Goal: Task Accomplishment & Management: Manage account settings

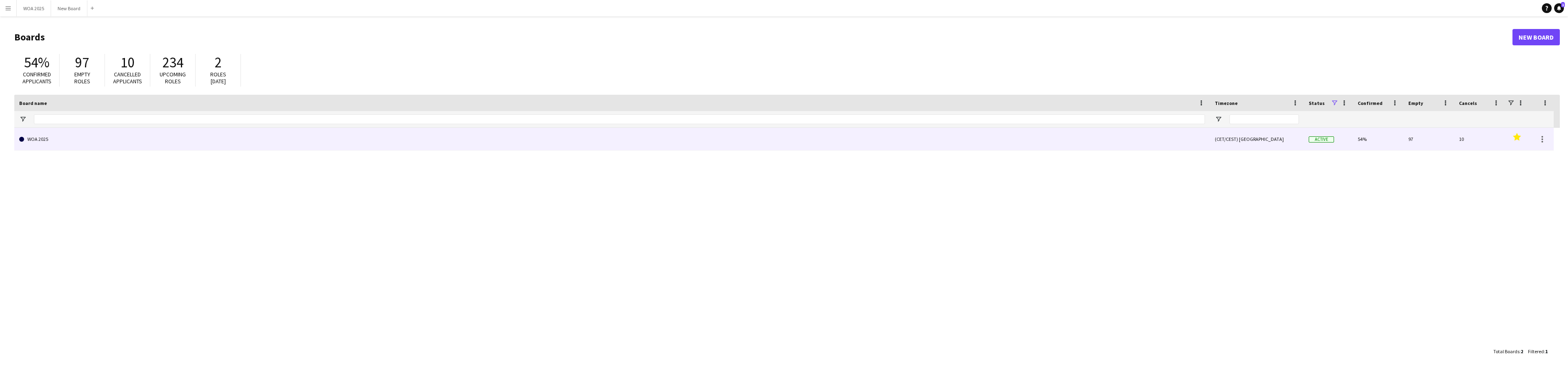
click at [125, 140] on link "WOA 2025" at bounding box center [612, 139] width 1186 height 23
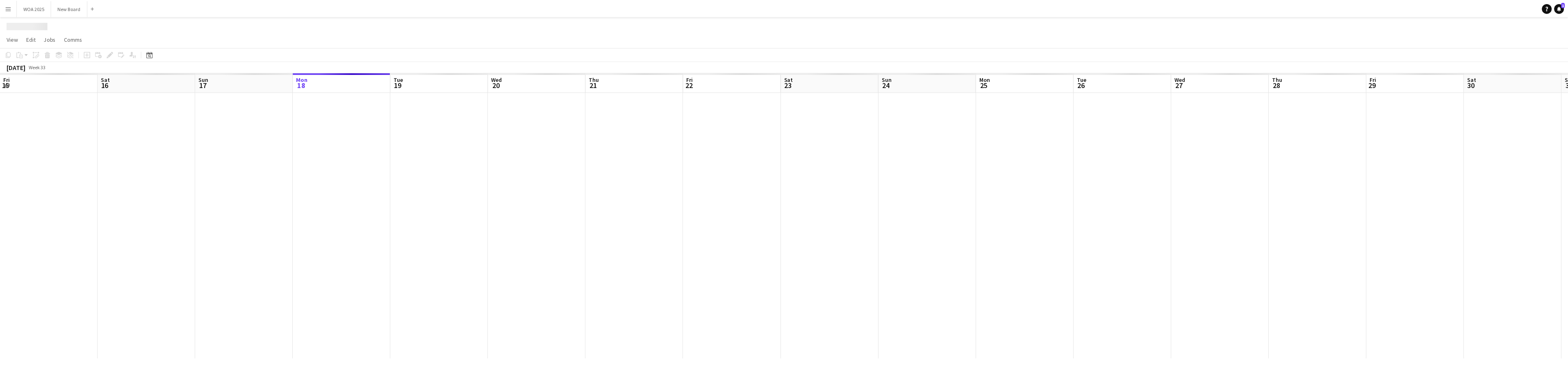
scroll to position [0, 196]
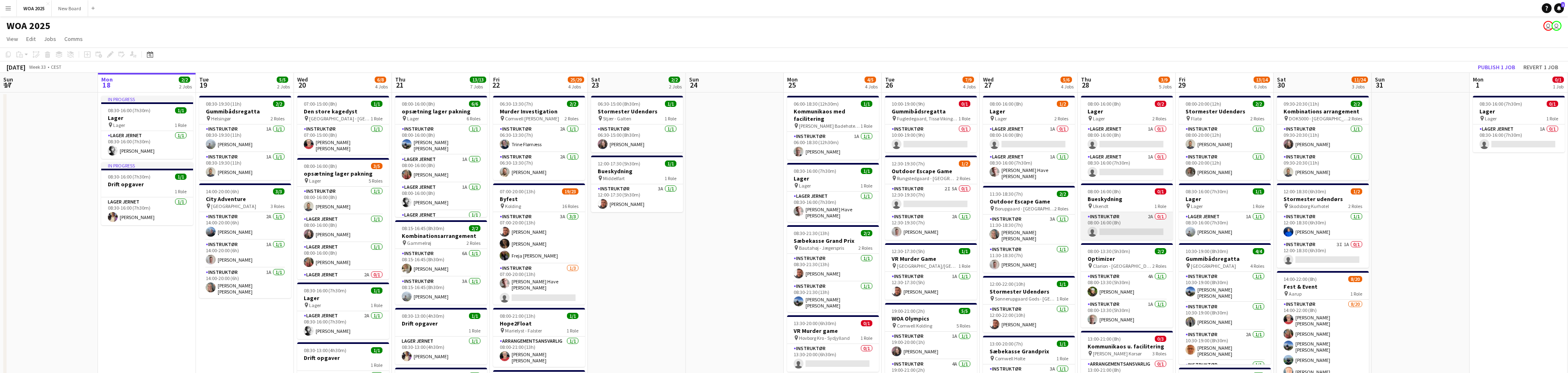
click at [1120, 221] on app-card-role "Instruktør 2A 0/1 08:00-16:00 (8h) single-neutral-actions" at bounding box center [1127, 226] width 92 height 28
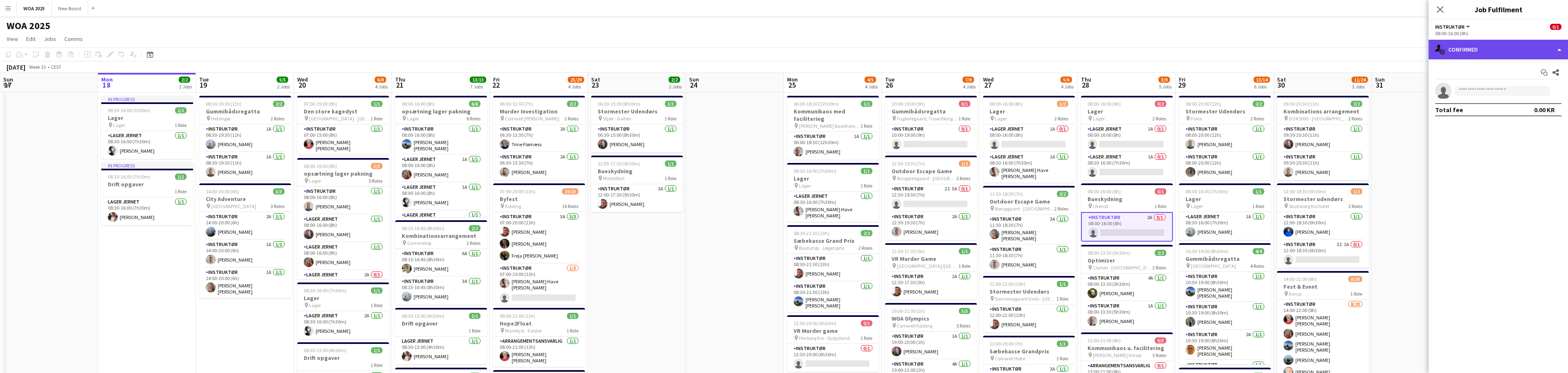
click at [1555, 47] on div "single-neutral-actions-check-2 Confirmed" at bounding box center [1498, 49] width 139 height 20
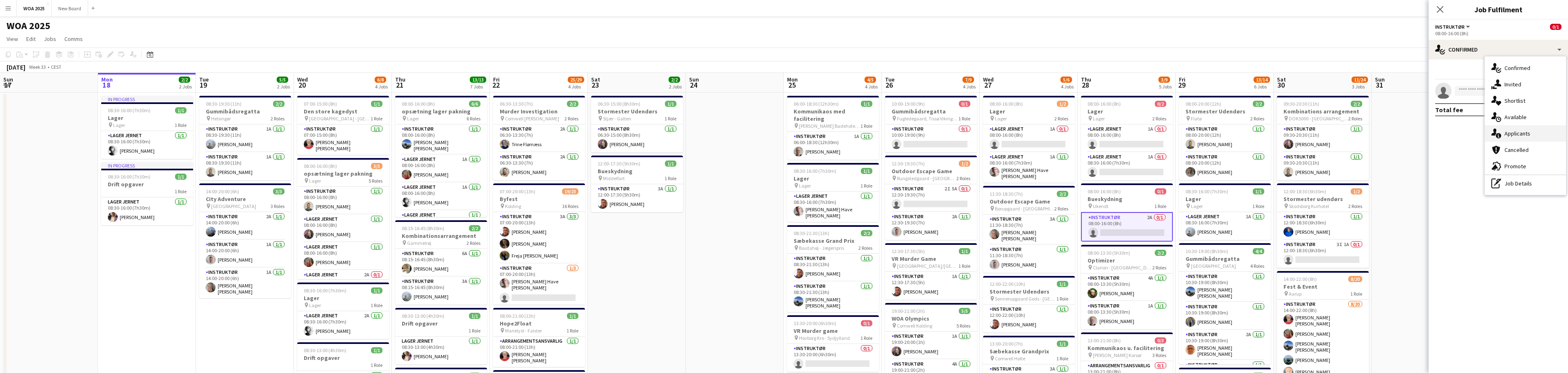
click at [1544, 130] on div "single-neutral-actions-information Applicants" at bounding box center [1525, 133] width 81 height 16
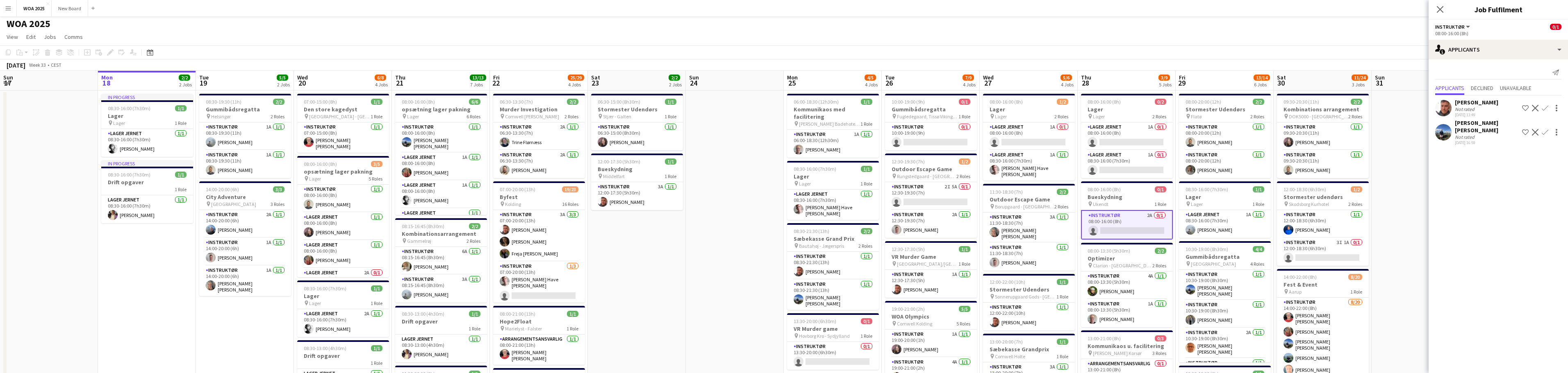
scroll to position [0, 0]
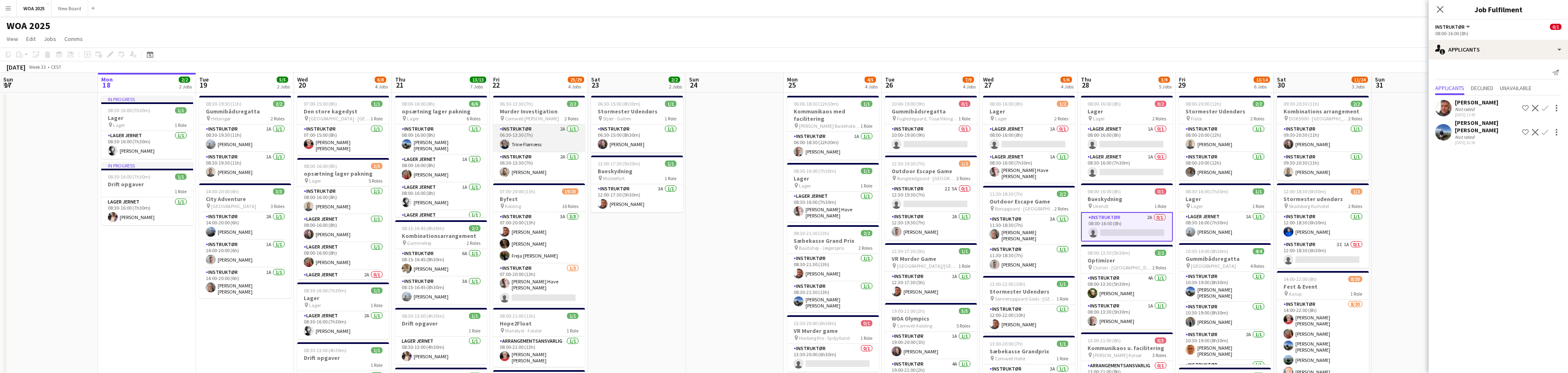
click at [543, 141] on app-card-role "Instruktør 2A [DATE] 06:30-13:30 (7h) [PERSON_NAME]" at bounding box center [539, 139] width 92 height 28
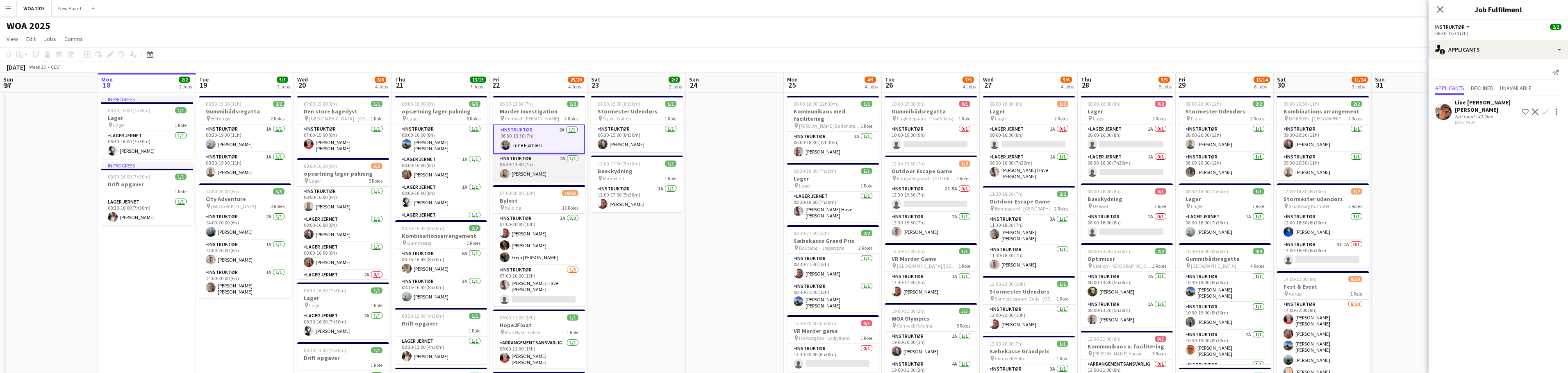
click at [562, 167] on app-card-role "Instruktør 2A [DATE] 06:30-13:30 (7h) [PERSON_NAME]" at bounding box center [539, 168] width 92 height 28
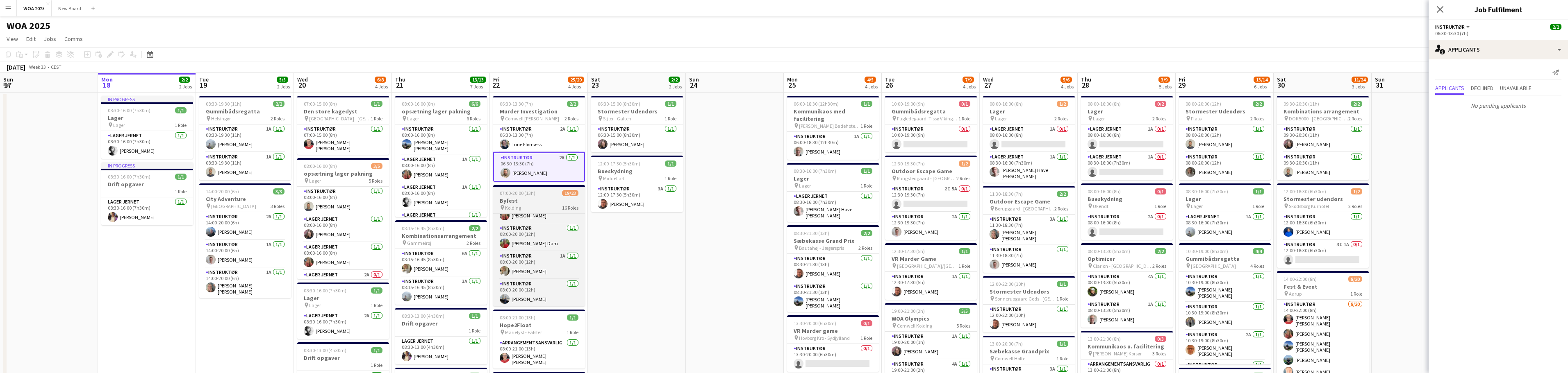
scroll to position [193, 0]
click at [537, 257] on app-card-role "Instruktør 1A [DATE] 08:00-20:00 (12h) [PERSON_NAME]" at bounding box center [539, 259] width 92 height 28
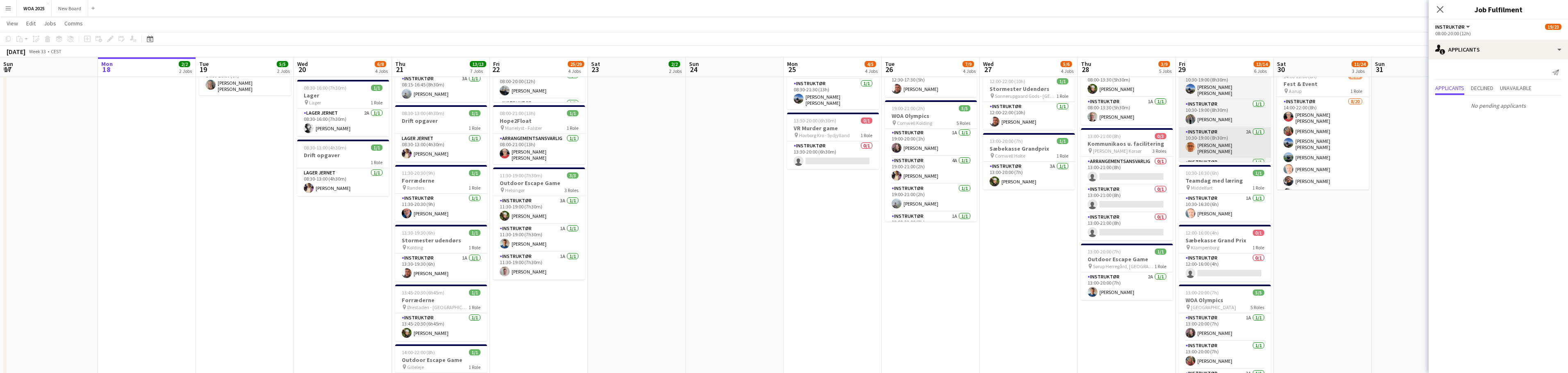
scroll to position [202, 0]
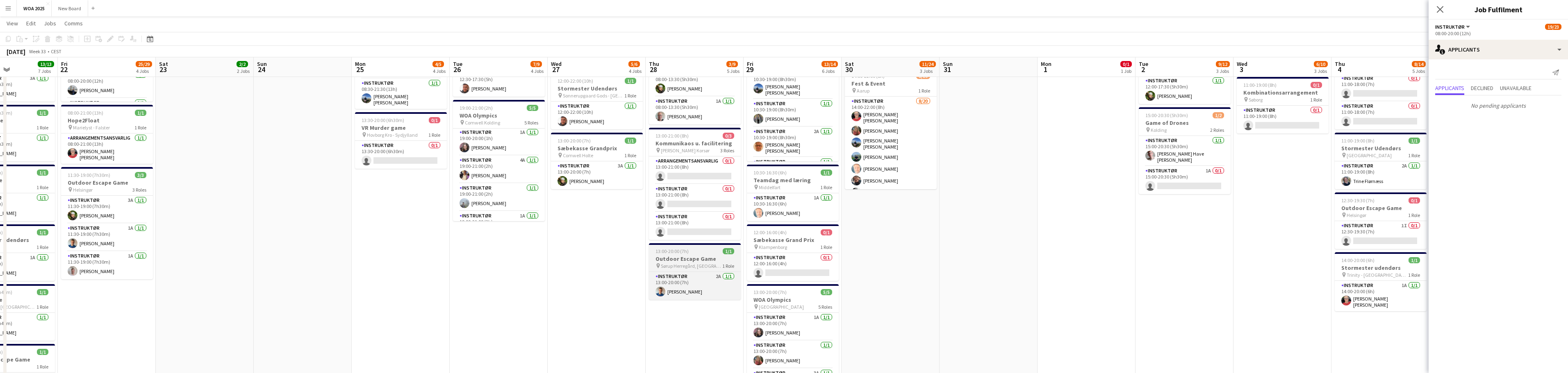
drag, startPoint x: 973, startPoint y: 284, endPoint x: 540, endPoint y: 263, distance: 433.5
click at [461, 267] on app-calendar-viewport "Tue 19 5/5 2 Jobs Wed 20 6/8 4 Jobs Thu 21 13/13 7 Jobs Fri 22 25/29 4 Jobs Sat…" at bounding box center [784, 187] width 1568 height 715
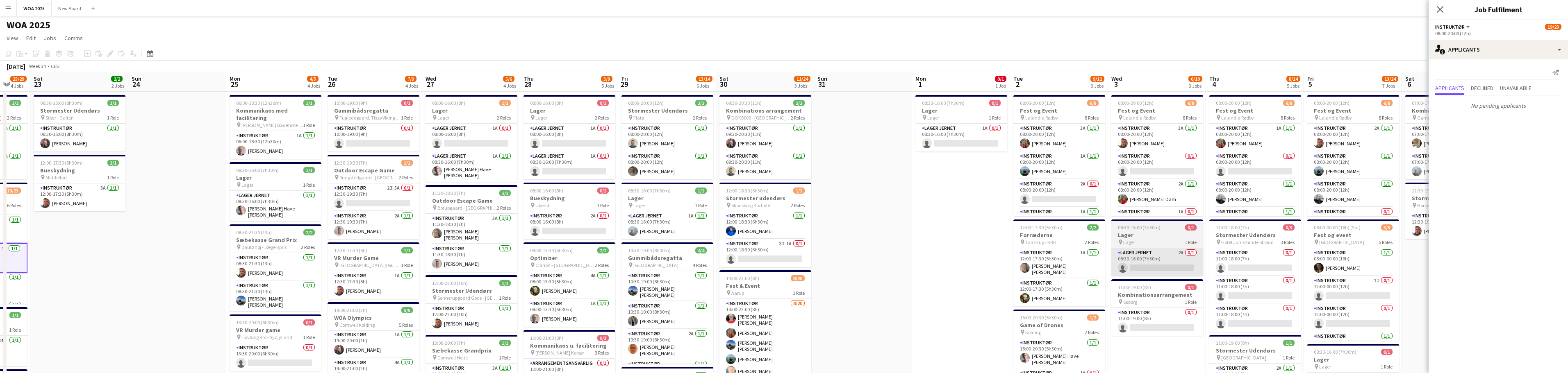
scroll to position [0, 0]
click at [1071, 200] on app-card-role "Instruktør 2A 0/1 08:00-20:00 (12h) single-neutral-actions" at bounding box center [1059, 194] width 92 height 28
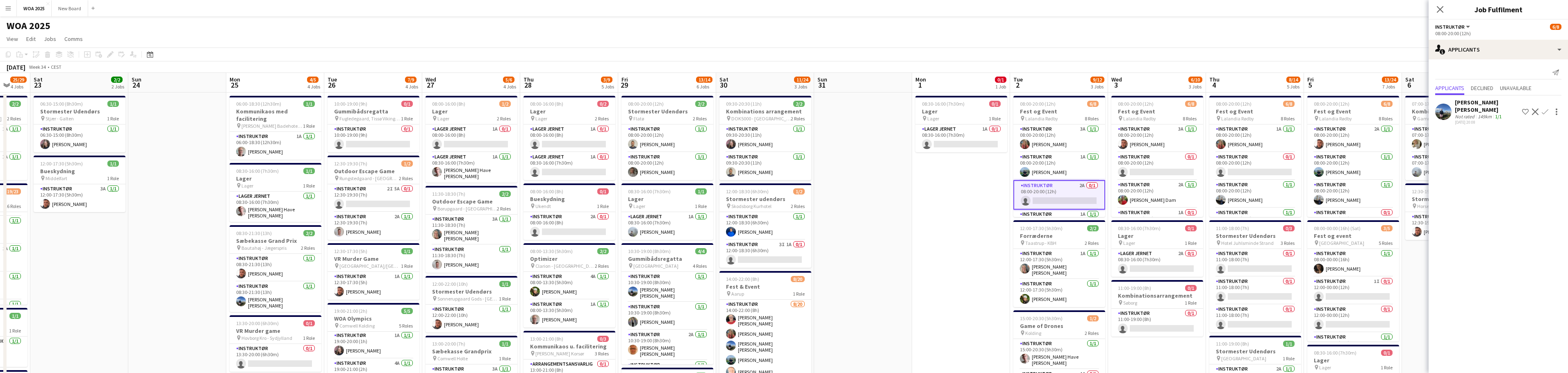
click at [1047, 201] on app-card-role "Instruktør 2A 0/1 08:00-20:00 (12h) single-neutral-actions" at bounding box center [1059, 195] width 92 height 29
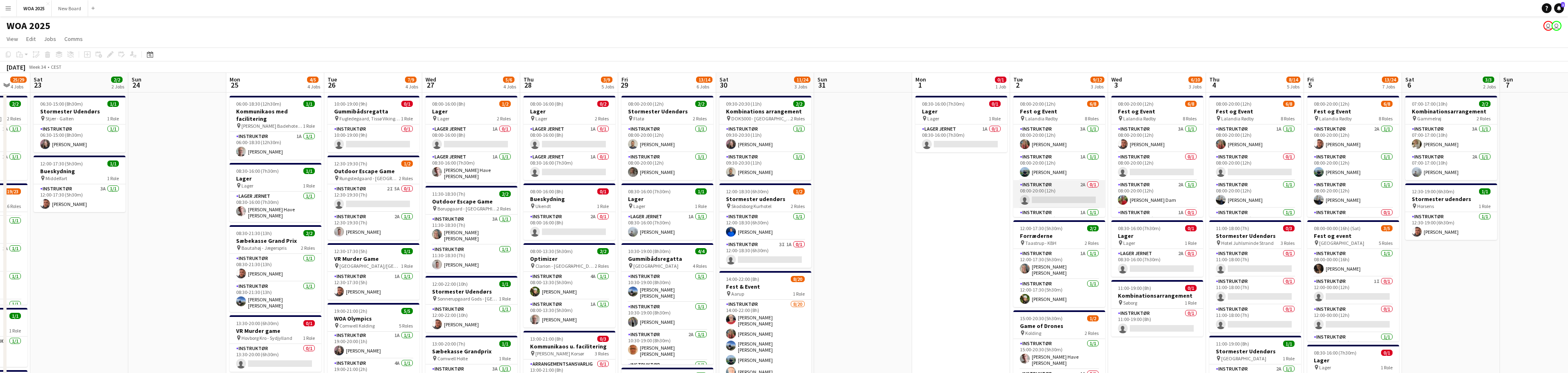
click at [1087, 197] on app-card-role "Instruktør 2A 0/1 08:00-20:00 (12h) single-neutral-actions" at bounding box center [1059, 194] width 92 height 28
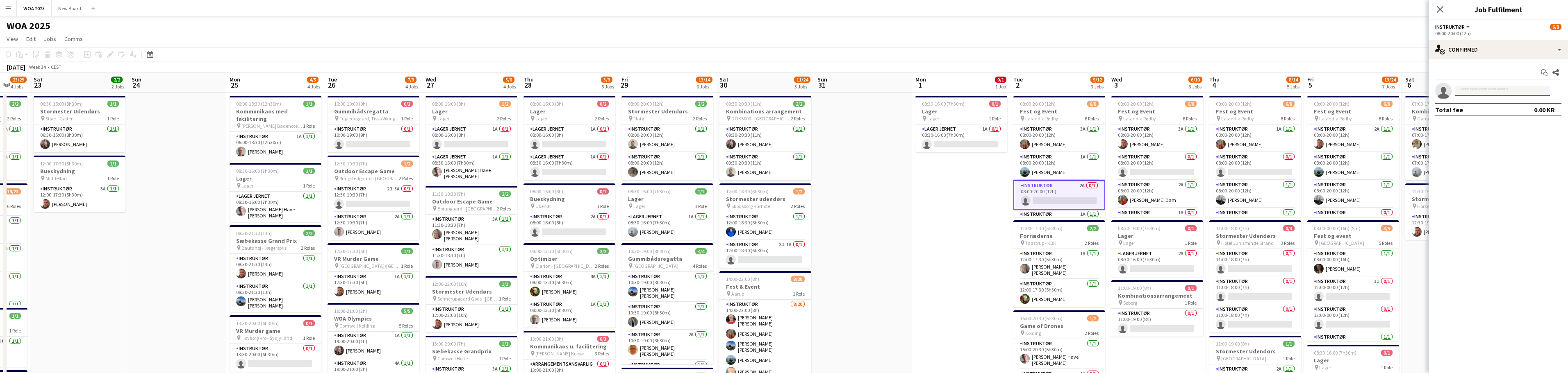
click at [1514, 90] on input at bounding box center [1503, 91] width 95 height 10
type input "***"
click at [1481, 148] on span "[EMAIL_ADDRESS][DOMAIN_NAME]" at bounding box center [1503, 149] width 82 height 7
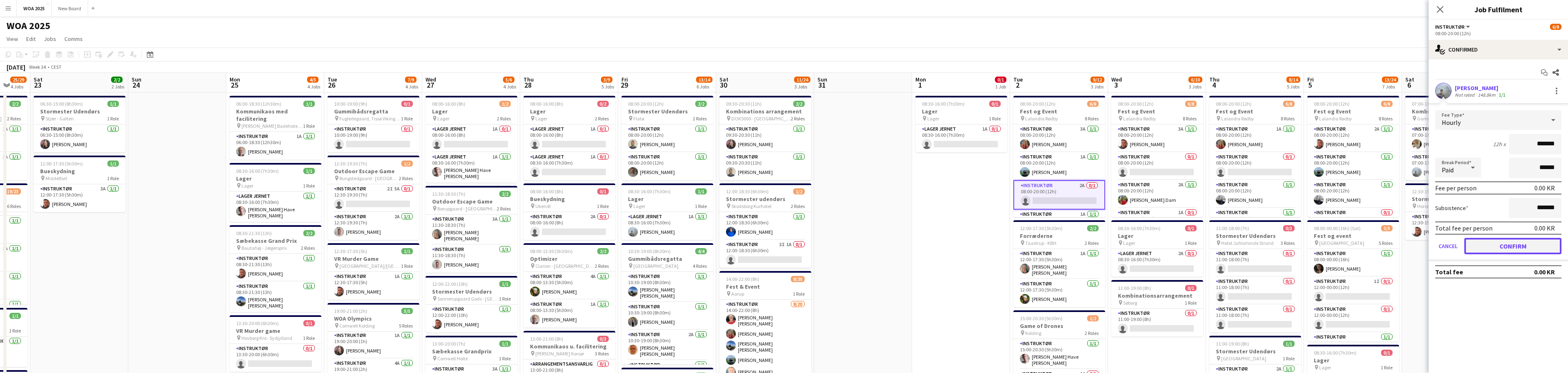
click at [1503, 248] on button "Confirm" at bounding box center [1512, 246] width 97 height 16
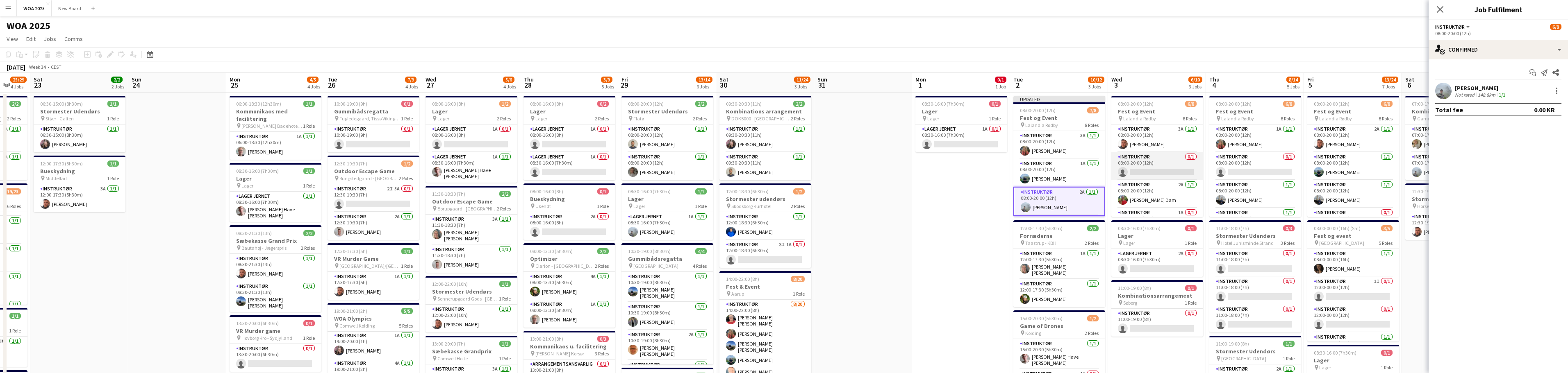
click at [1163, 168] on app-card-role "Instruktør 0/1 08:00-20:00 (12h) single-neutral-actions" at bounding box center [1157, 167] width 92 height 28
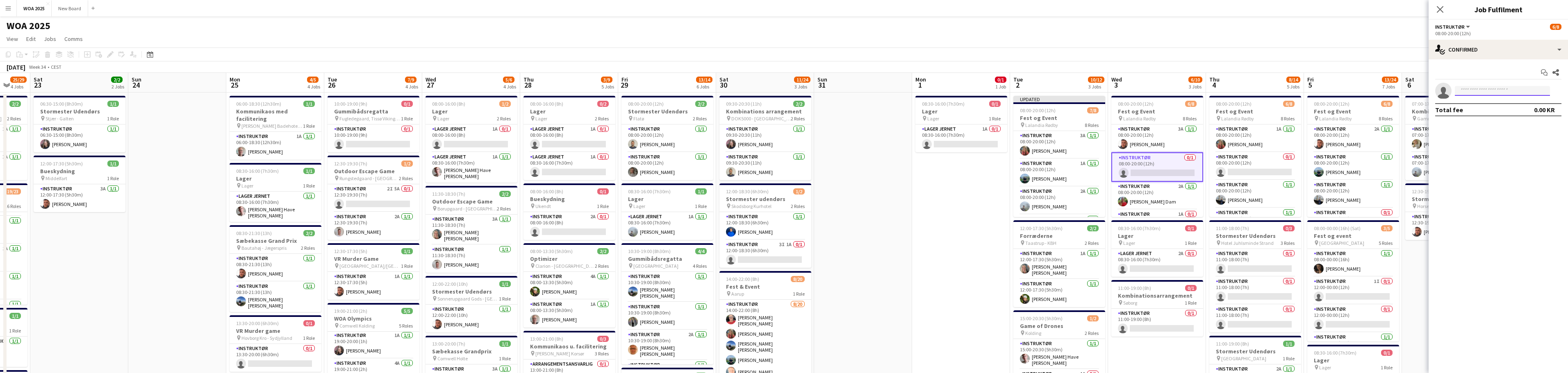
click at [1470, 93] on input at bounding box center [1503, 91] width 95 height 10
type input "***"
click at [1486, 149] on span "[EMAIL_ADDRESS][DOMAIN_NAME]" at bounding box center [1503, 149] width 82 height 7
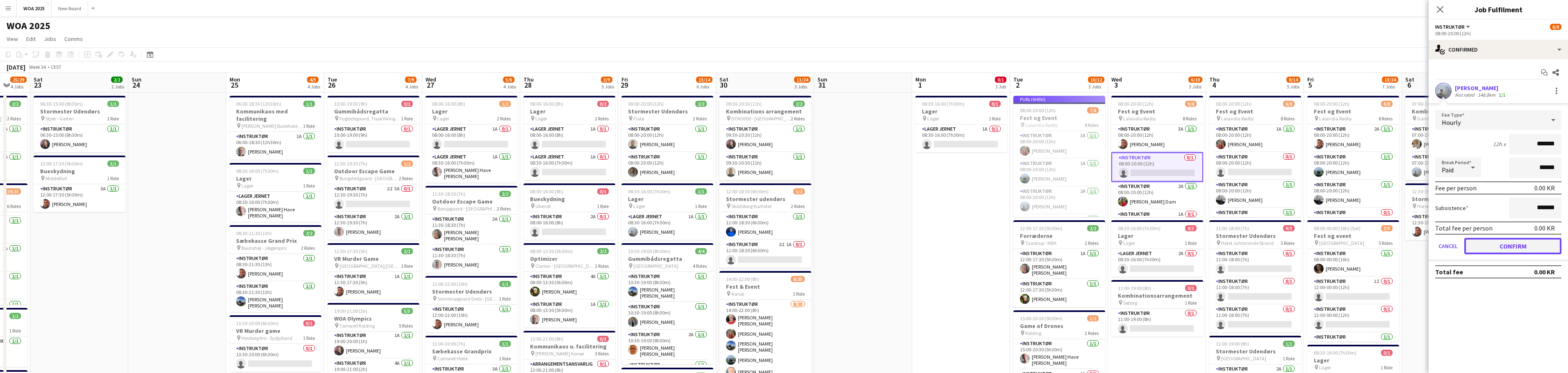
click at [1504, 245] on button "Confirm" at bounding box center [1512, 246] width 97 height 16
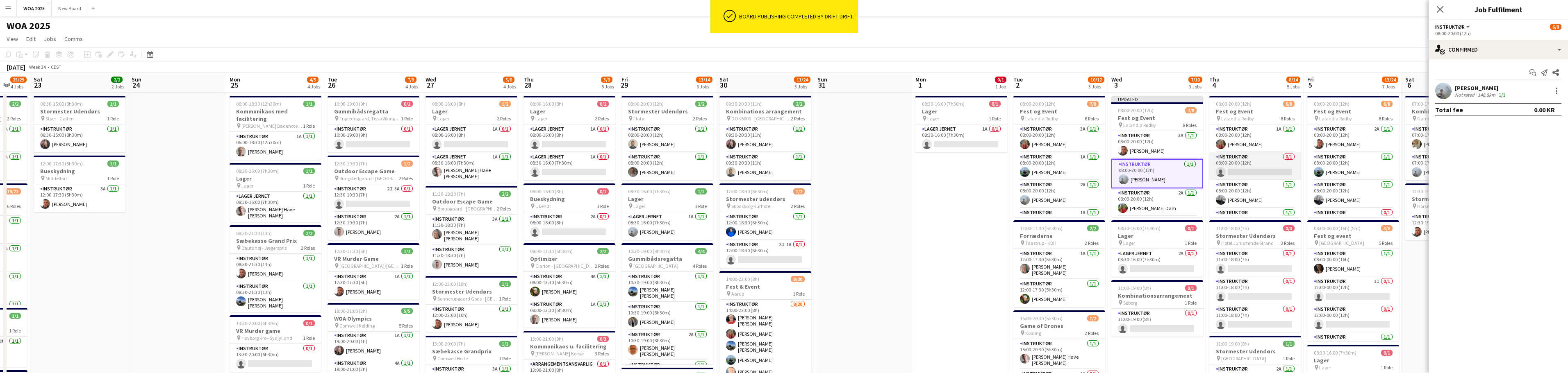
click at [1269, 169] on app-card-role "Instruktør 0/1 08:00-20:00 (12h) single-neutral-actions" at bounding box center [1255, 167] width 92 height 28
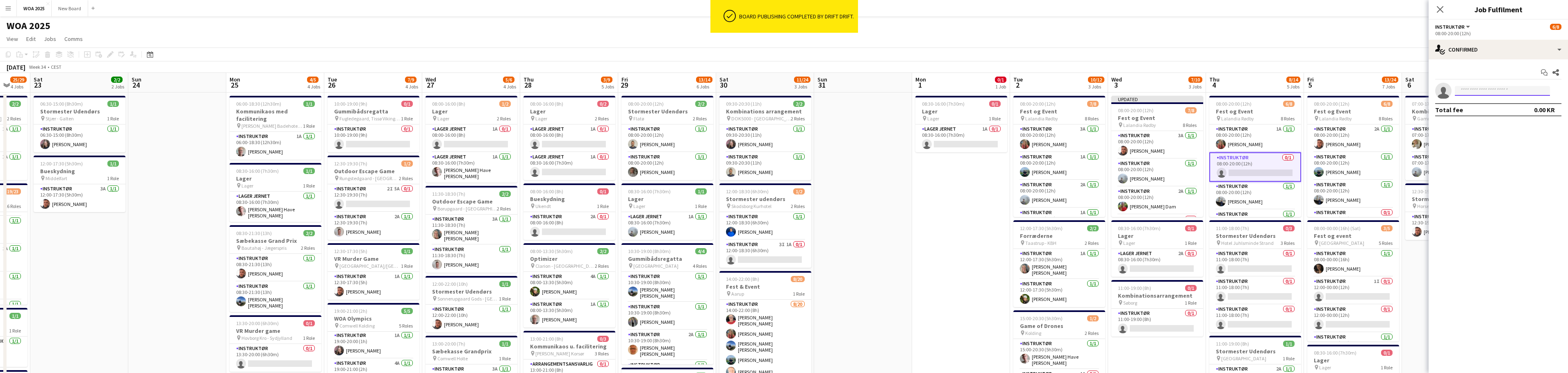
click at [1508, 94] on input at bounding box center [1503, 91] width 95 height 10
click at [1506, 93] on input at bounding box center [1503, 91] width 95 height 10
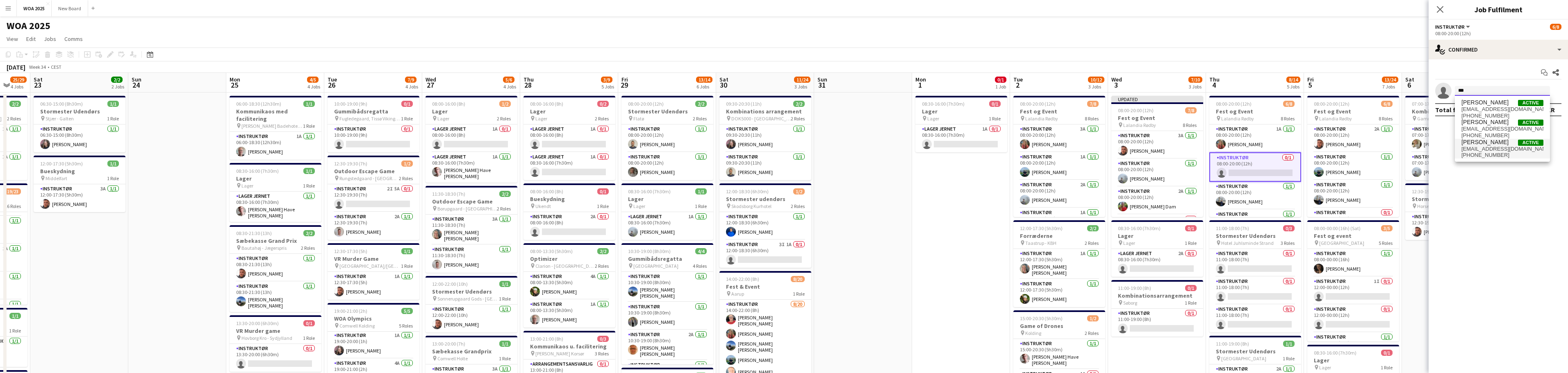
type input "***"
click at [1494, 142] on span "[PERSON_NAME]" at bounding box center [1485, 142] width 47 height 7
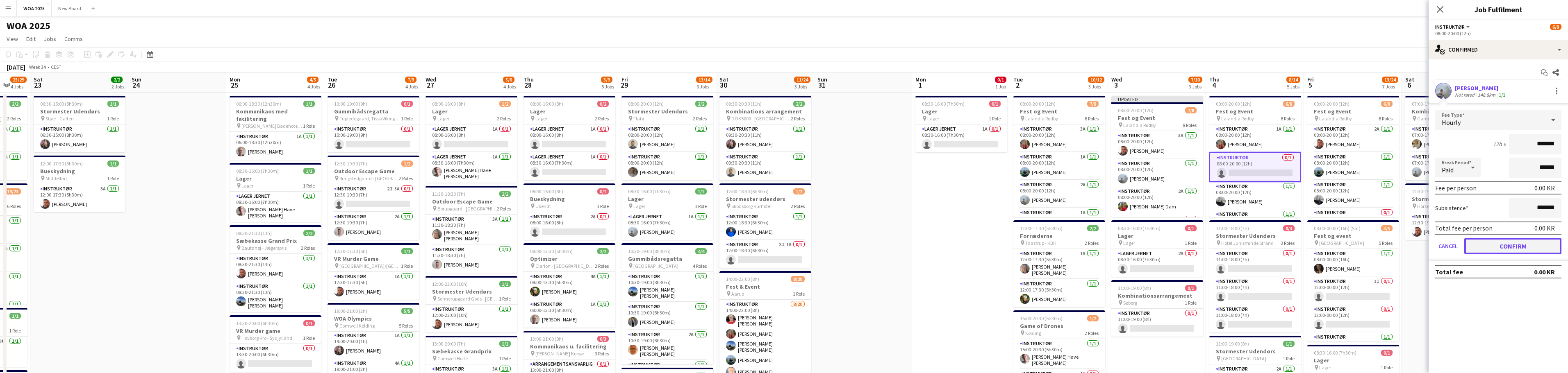
click at [1498, 244] on button "Confirm" at bounding box center [1512, 246] width 97 height 16
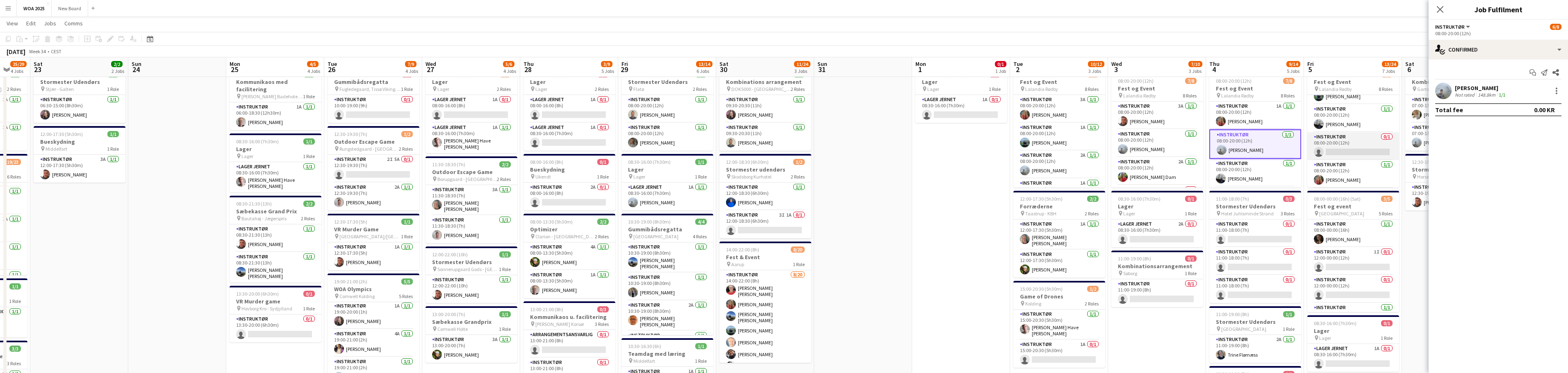
scroll to position [51, 0]
click at [1354, 149] on app-card-role "Instruktør 0/1 08:00-20:00 (12h) single-neutral-actions" at bounding box center [1353, 143] width 92 height 28
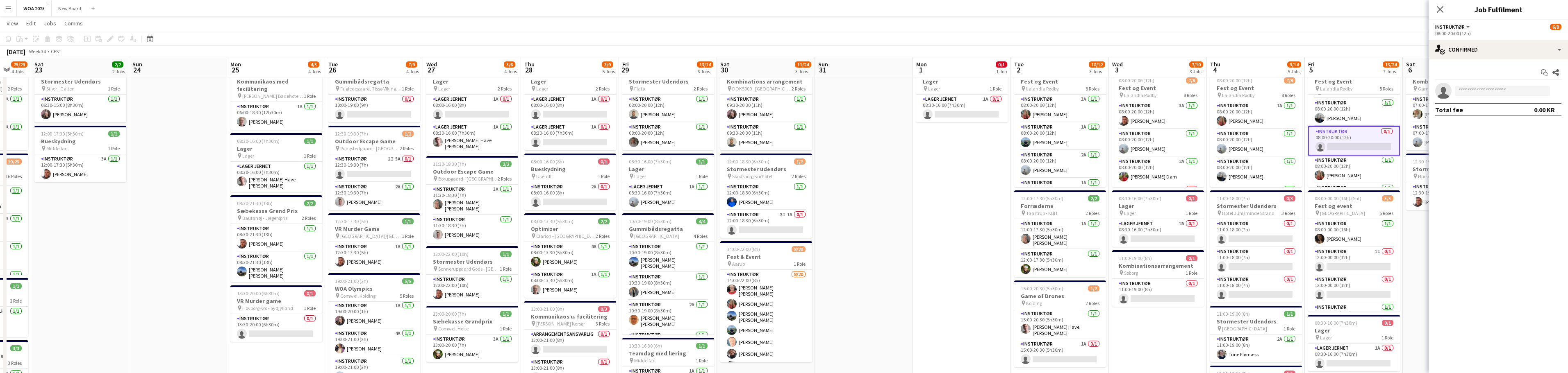
scroll to position [29, 0]
click at [1498, 88] on input at bounding box center [1503, 91] width 95 height 10
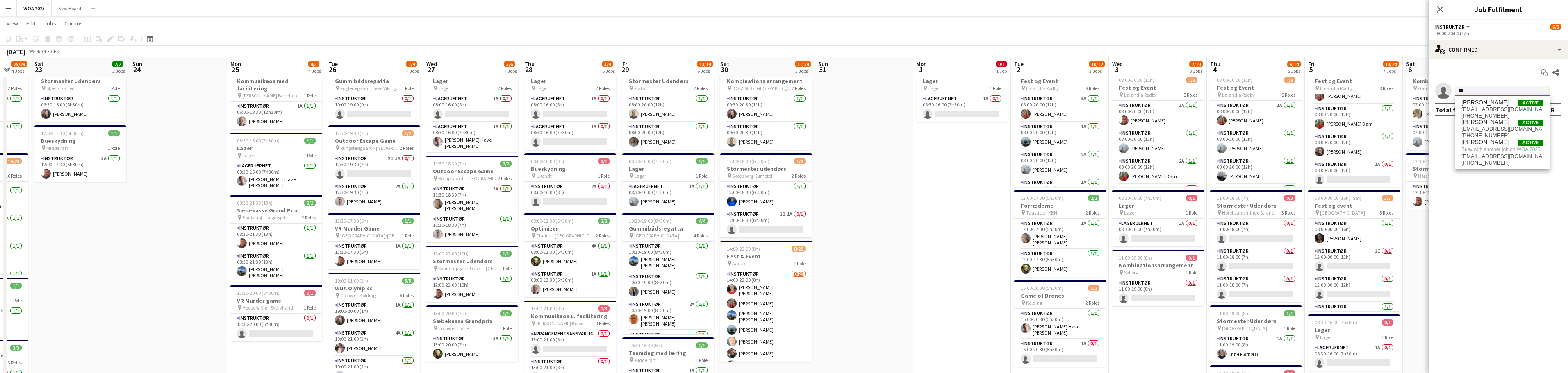
scroll to position [132, 0]
type input "***"
click at [1358, 255] on app-card-role "Instruktør 1I 0/1 12:00-00:00 (12h) single-neutral-actions" at bounding box center [1354, 261] width 92 height 28
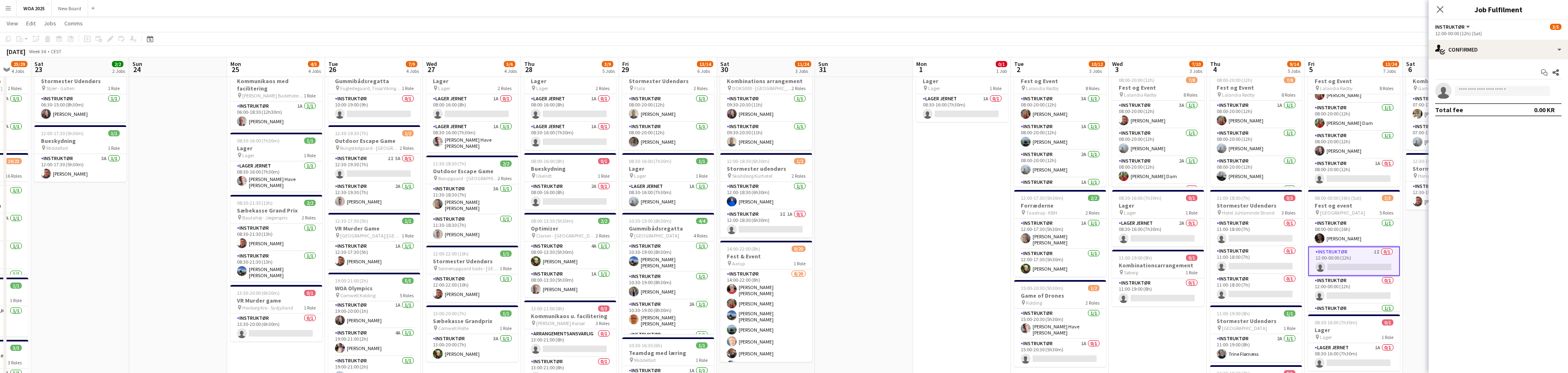
scroll to position [130, 0]
click at [1511, 49] on div "single-neutral-actions-check-2 Confirmed" at bounding box center [1498, 49] width 139 height 20
click at [1525, 85] on div "single-neutral-actions-share-1 Invited" at bounding box center [1525, 84] width 81 height 16
click at [1360, 289] on app-card-role "Instruktør 0/1 12:00-00:00 (12h) single-neutral-actions" at bounding box center [1354, 290] width 92 height 28
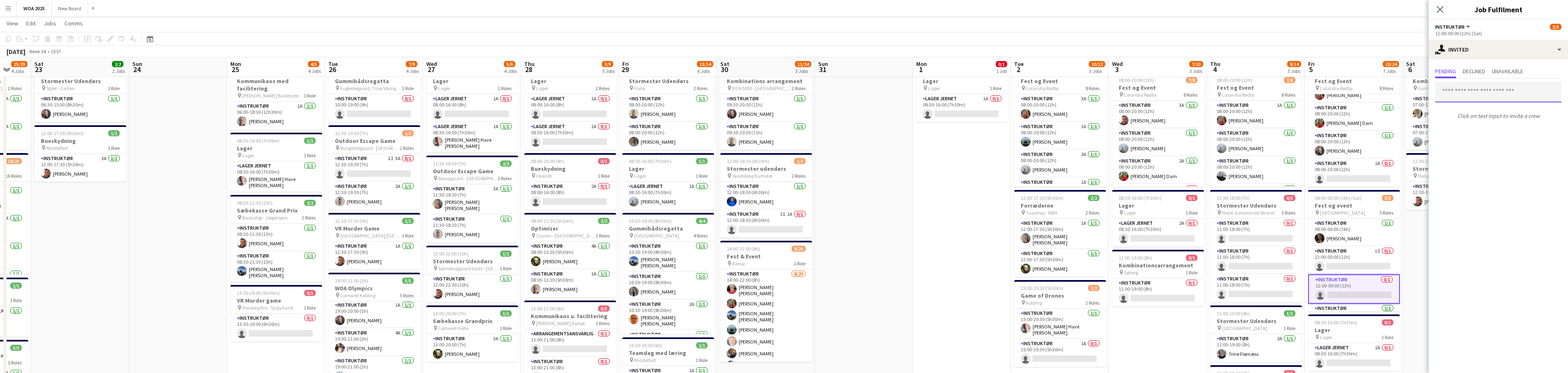
click at [1495, 90] on input "text" at bounding box center [1498, 92] width 126 height 21
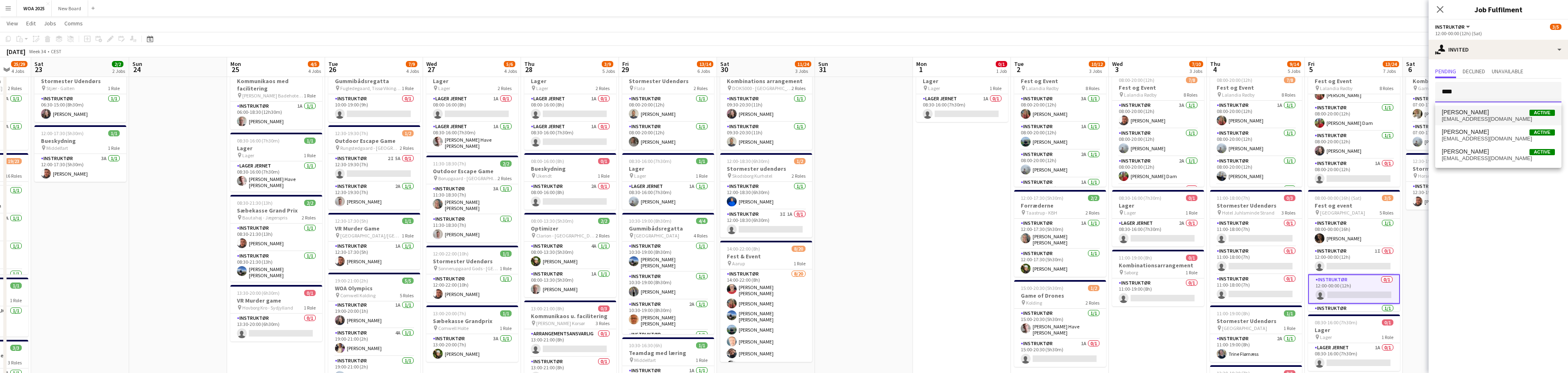
type input "****"
click at [1485, 117] on span "[EMAIL_ADDRESS][DOMAIN_NAME]" at bounding box center [1498, 119] width 113 height 7
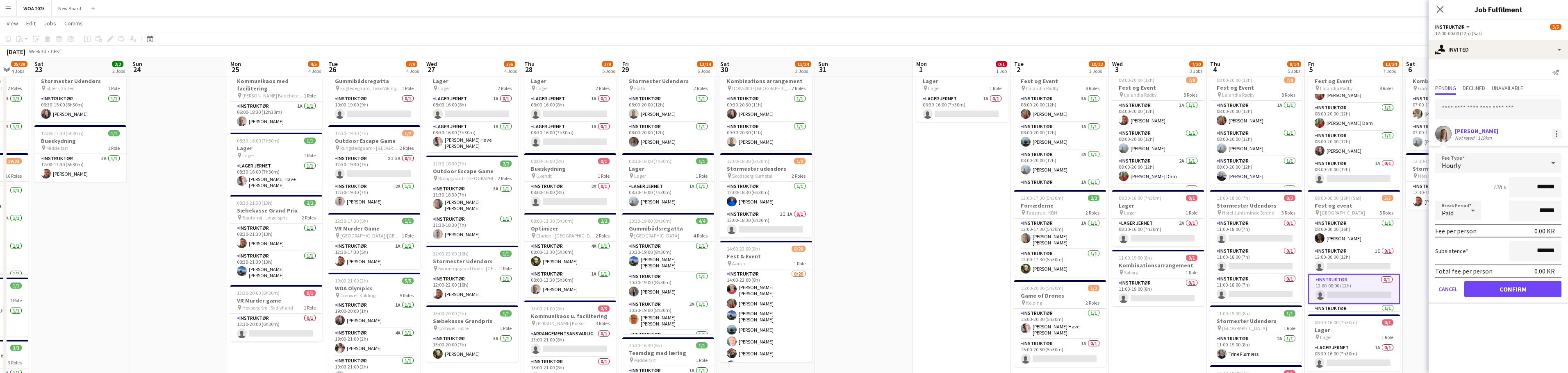
click at [1559, 136] on div at bounding box center [1556, 134] width 10 height 10
click at [1539, 209] on span "Cancel invitation" at bounding box center [1530, 208] width 48 height 7
click at [1501, 109] on input "text" at bounding box center [1498, 109] width 126 height 21
click at [1446, 289] on button "Cancel" at bounding box center [1448, 289] width 26 height 16
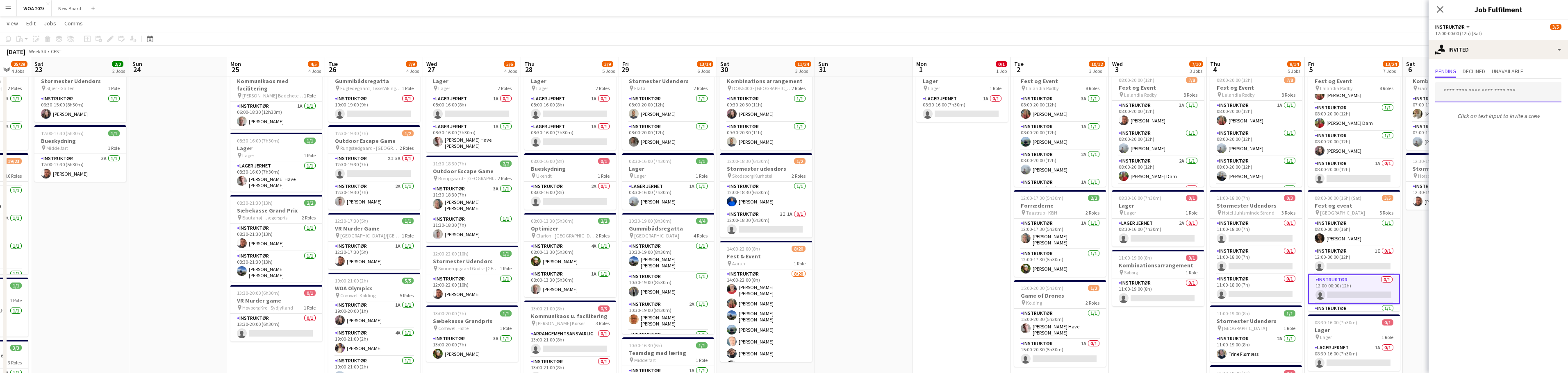
click at [1500, 93] on input "text" at bounding box center [1498, 92] width 126 height 21
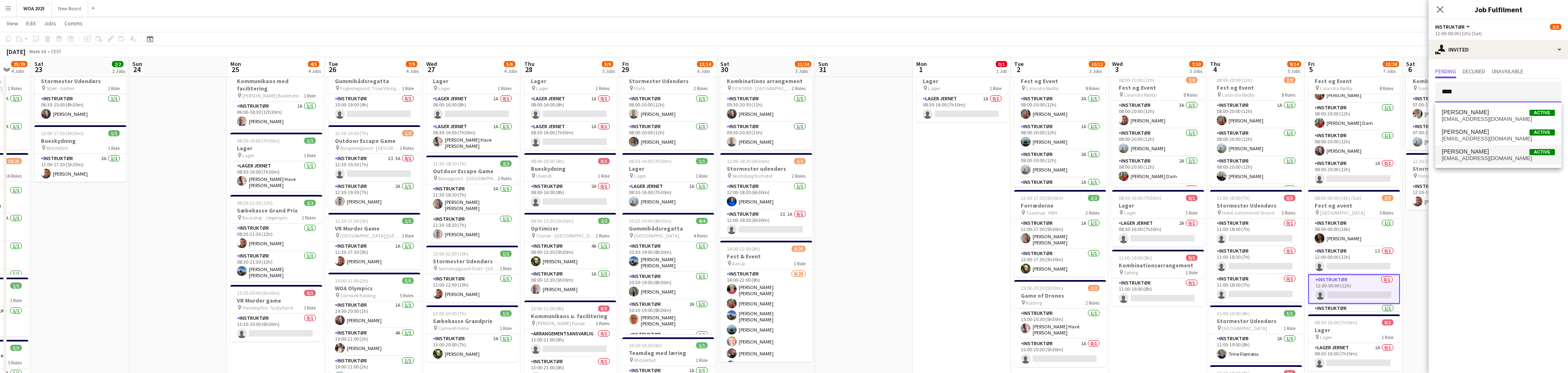
type input "****"
click at [1485, 159] on span "[EMAIL_ADDRESS][DOMAIN_NAME]" at bounding box center [1498, 158] width 113 height 7
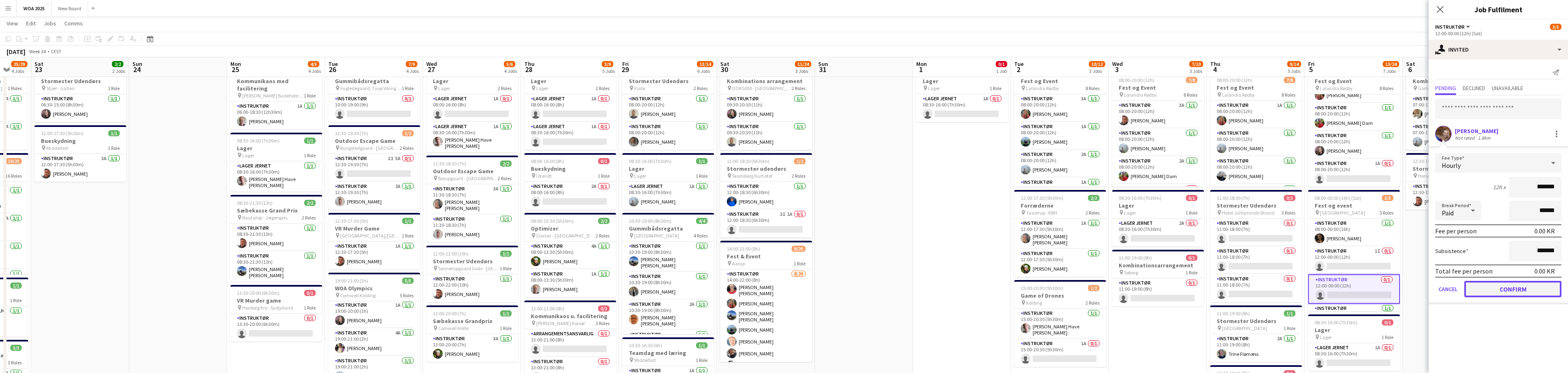
click at [1515, 288] on button "Confirm" at bounding box center [1512, 289] width 97 height 16
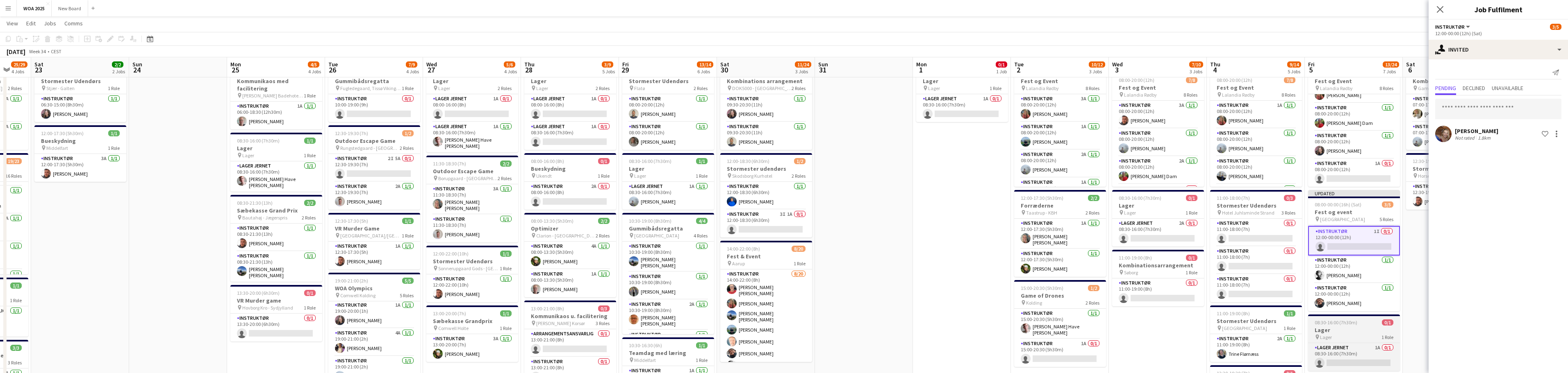
scroll to position [30, 0]
click at [1350, 354] on app-card-role "Lager Jernet 1A 0/1 08:30-16:00 (7h30m) single-neutral-actions" at bounding box center [1354, 357] width 92 height 28
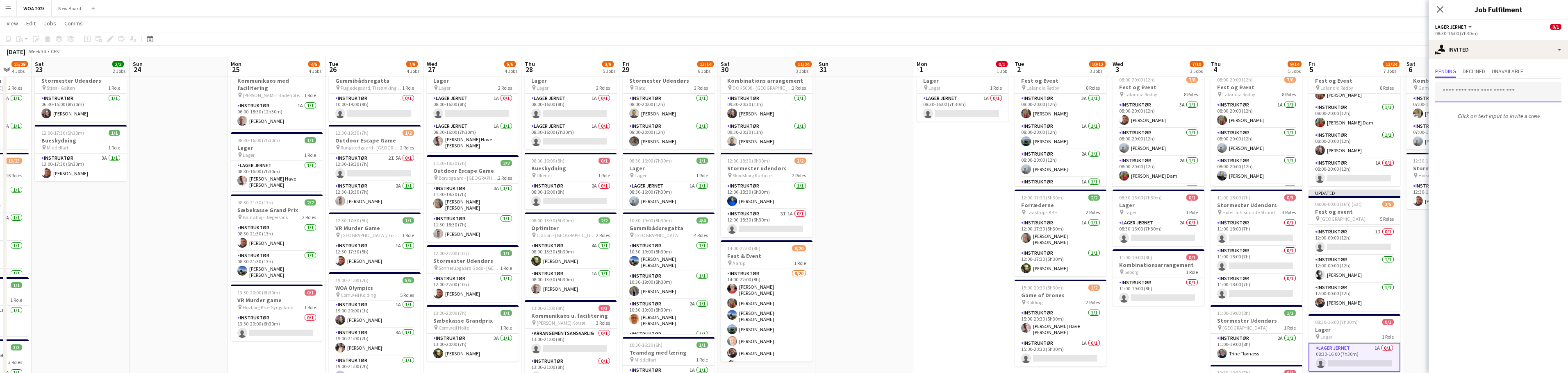
click at [1511, 90] on input "text" at bounding box center [1498, 92] width 126 height 21
type input "*"
click at [1561, 46] on div "single-neutral-actions-share-1 Invited" at bounding box center [1498, 49] width 139 height 20
click at [1550, 135] on div "single-neutral-actions-information Applicants" at bounding box center [1525, 133] width 81 height 16
click at [1546, 112] on app-icon "Confirm" at bounding box center [1545, 115] width 7 height 7
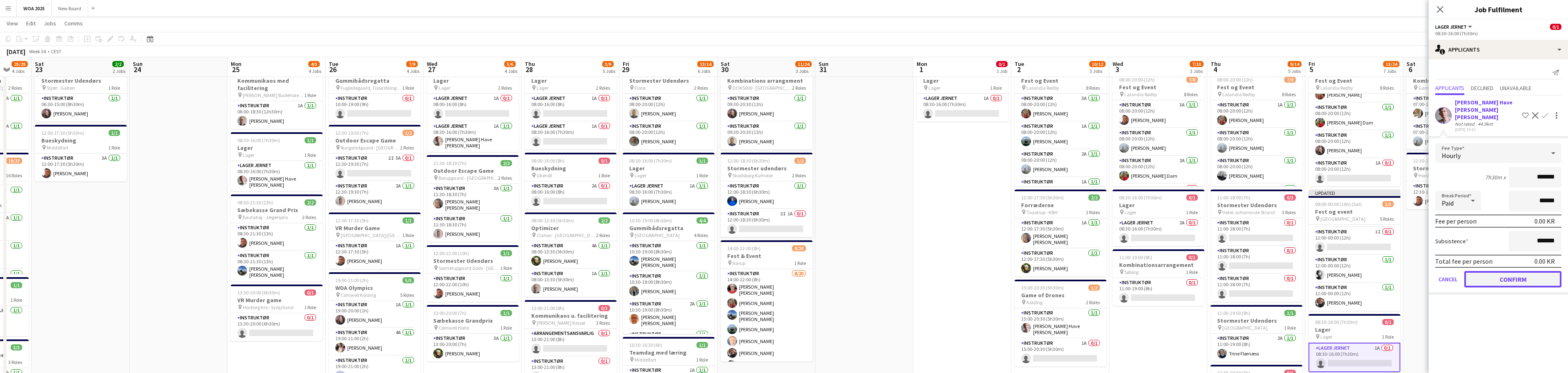
click at [1520, 271] on button "Confirm" at bounding box center [1512, 279] width 97 height 16
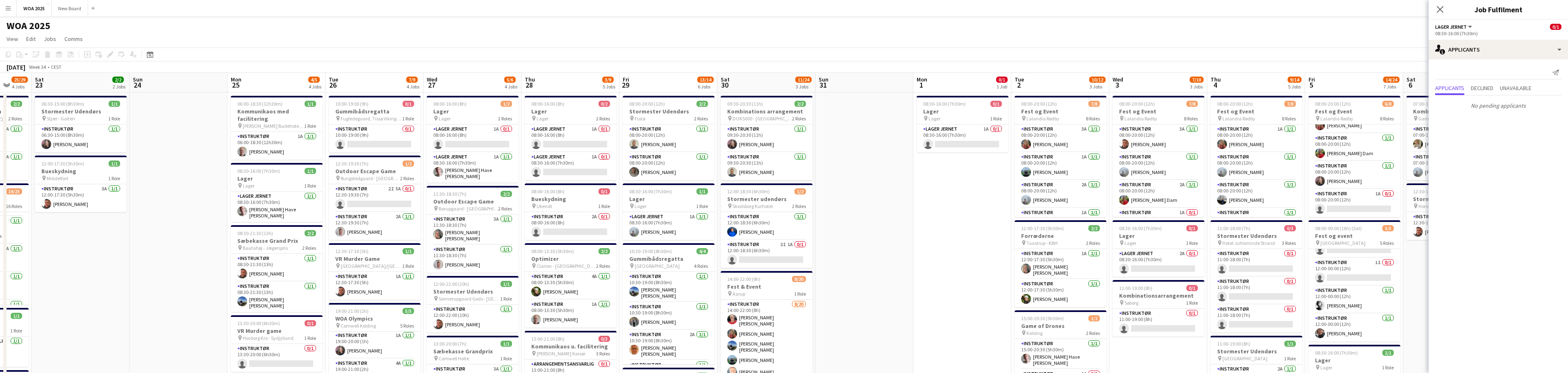
scroll to position [46, 0]
click at [577, 137] on app-card-role "Lager Jernet 1A 0/1 08:00-16:00 (8h) single-neutral-actions" at bounding box center [571, 139] width 92 height 28
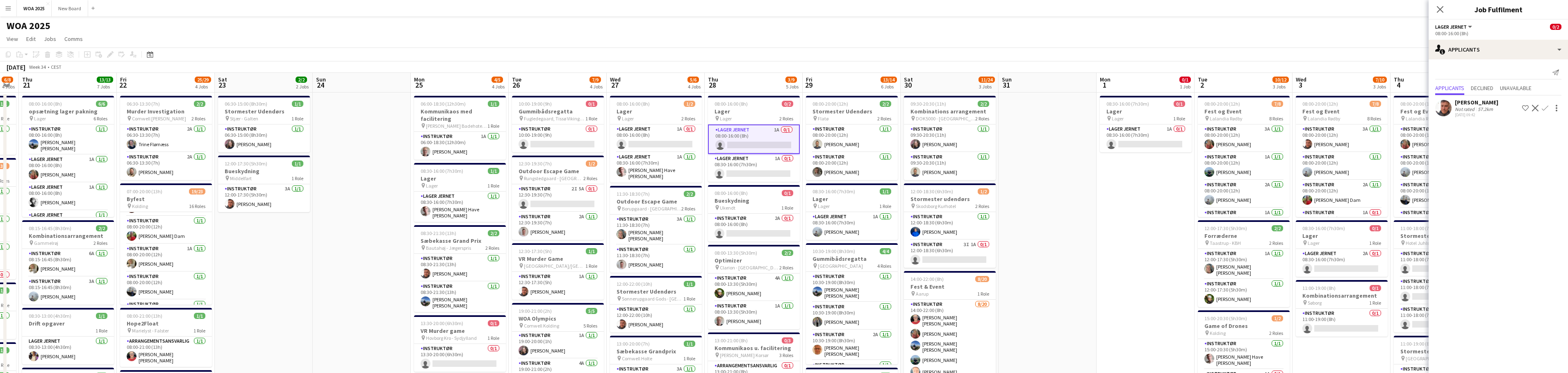
drag, startPoint x: 174, startPoint y: 167, endPoint x: 453, endPoint y: 190, distance: 279.9
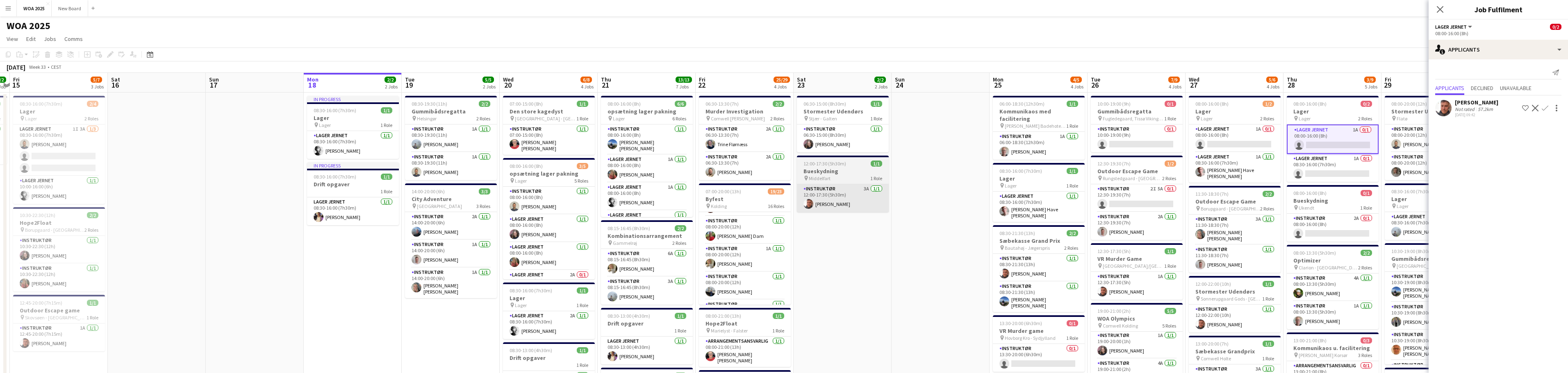
drag, startPoint x: 431, startPoint y: 208, endPoint x: 822, endPoint y: 206, distance: 391.0
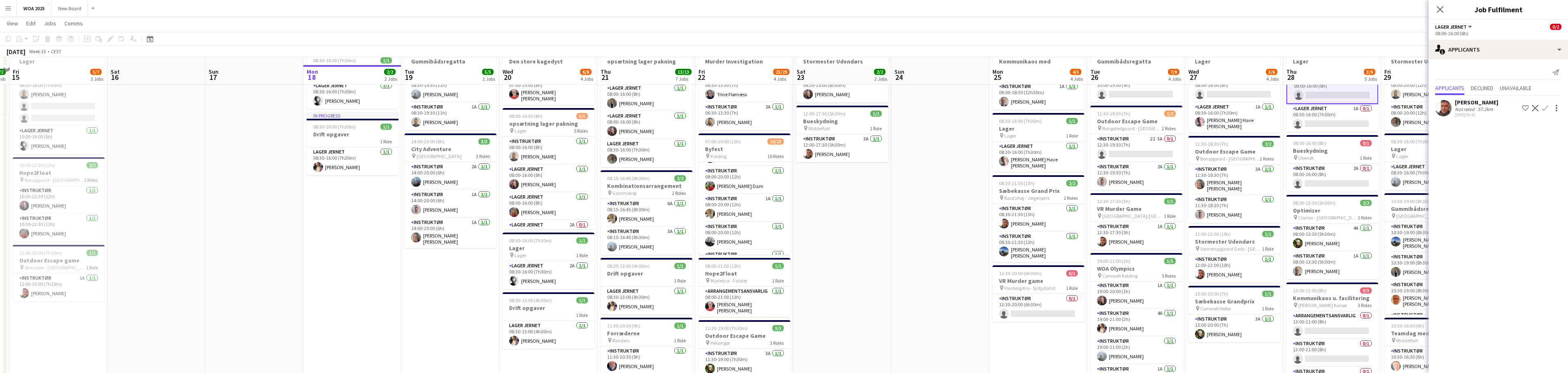
scroll to position [0, 0]
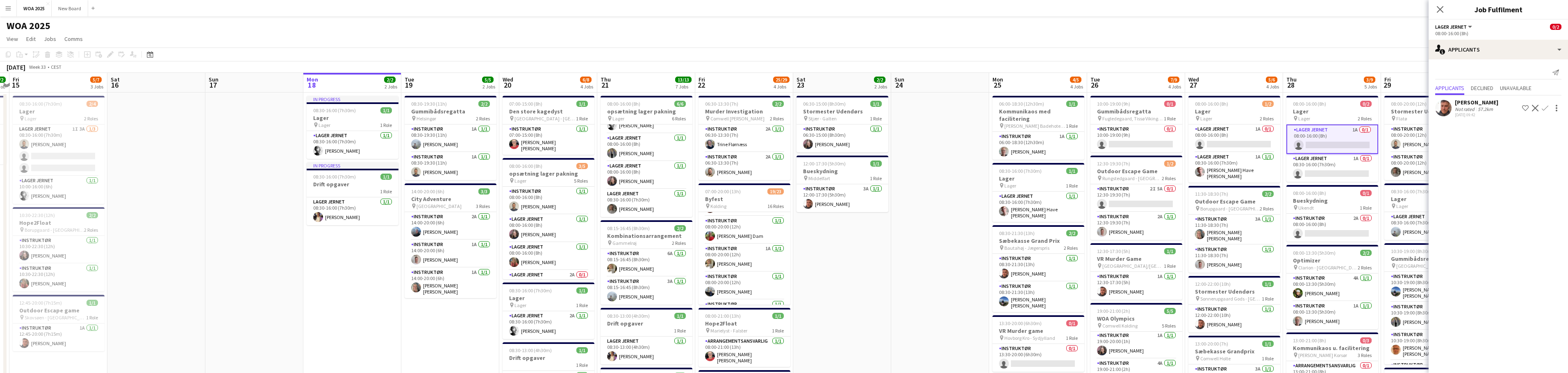
click at [1285, 33] on app-page-menu "View Day view expanded Day view collapsed Month view Date picker Jump to [DATE]…" at bounding box center [784, 39] width 1568 height 15
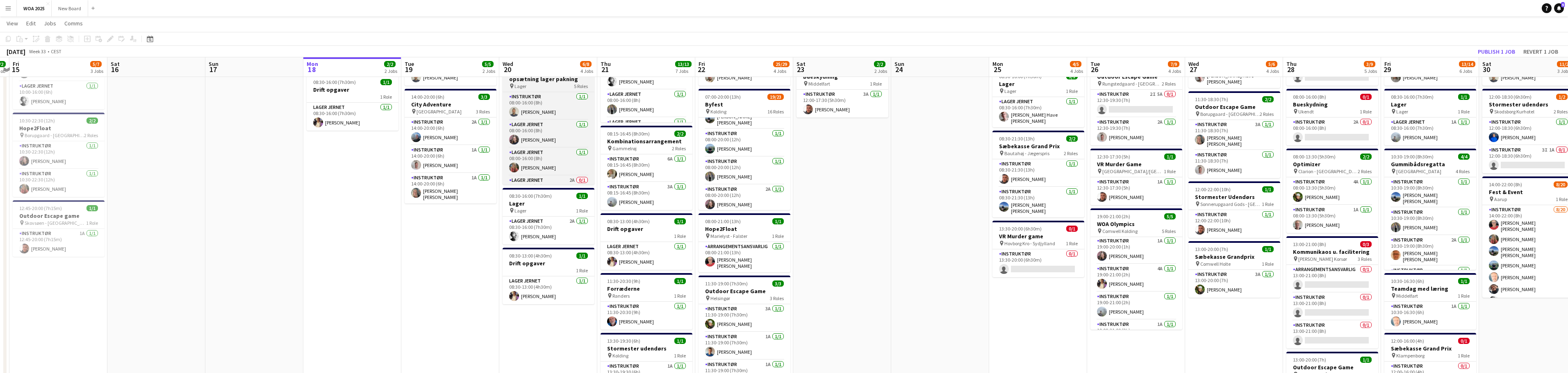
scroll to position [28, 0]
click at [562, 161] on app-card-role "Lager Jernet 2A 0/1 08:00-16:00 (8h) single-neutral-actions" at bounding box center [548, 162] width 92 height 28
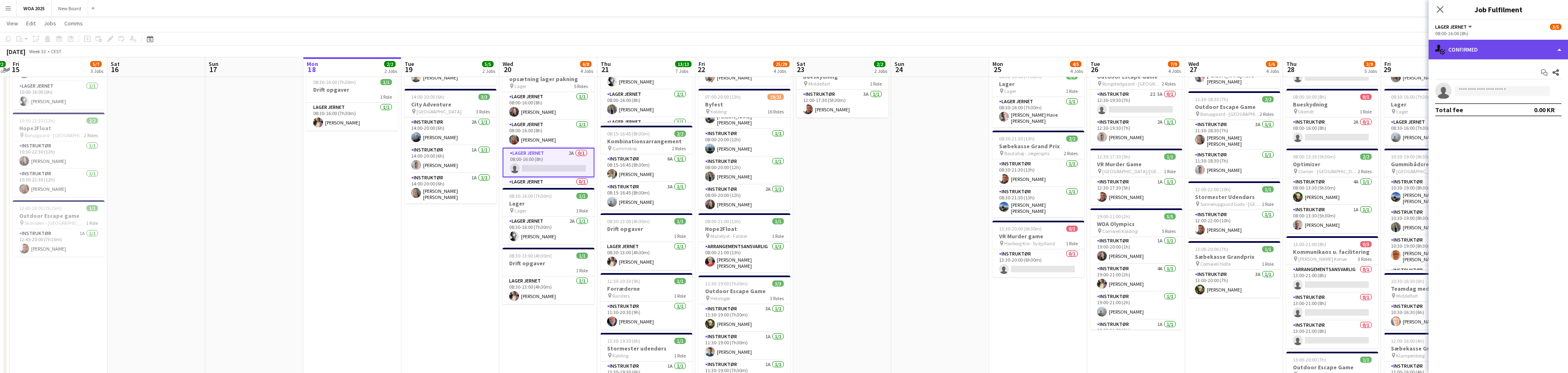
click at [1499, 49] on div "single-neutral-actions-check-2 Confirmed" at bounding box center [1498, 49] width 139 height 20
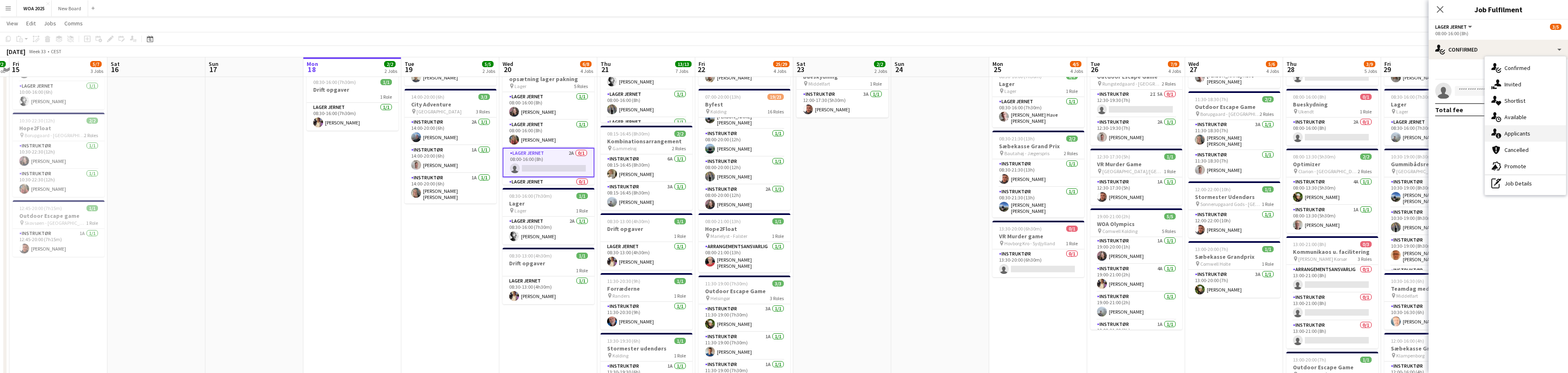
click at [1534, 131] on div "single-neutral-actions-information Applicants" at bounding box center [1525, 133] width 81 height 16
click at [1545, 134] on app-icon "Confirm" at bounding box center [1545, 136] width 7 height 7
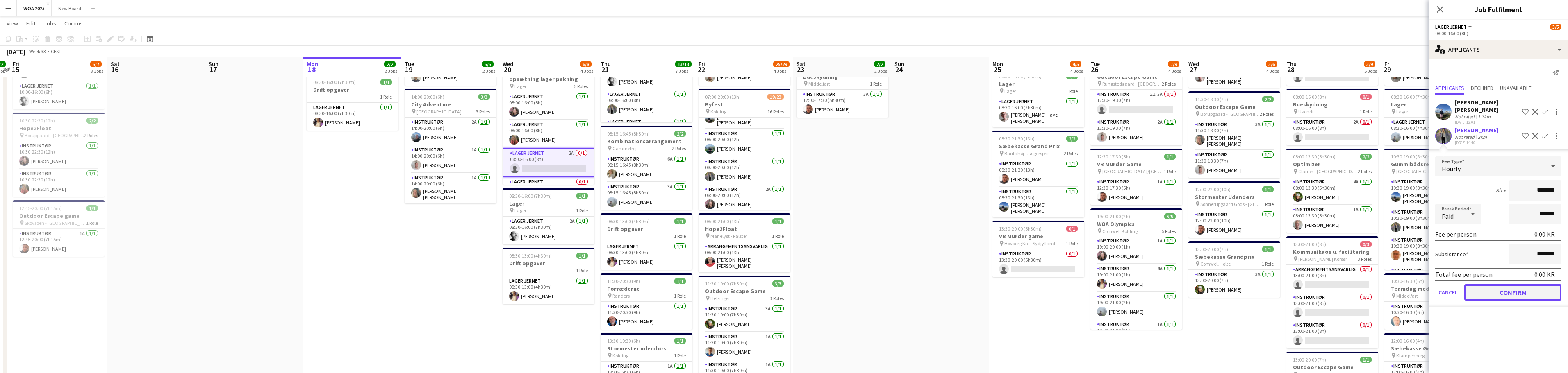
click at [1542, 289] on button "Confirm" at bounding box center [1512, 292] width 97 height 16
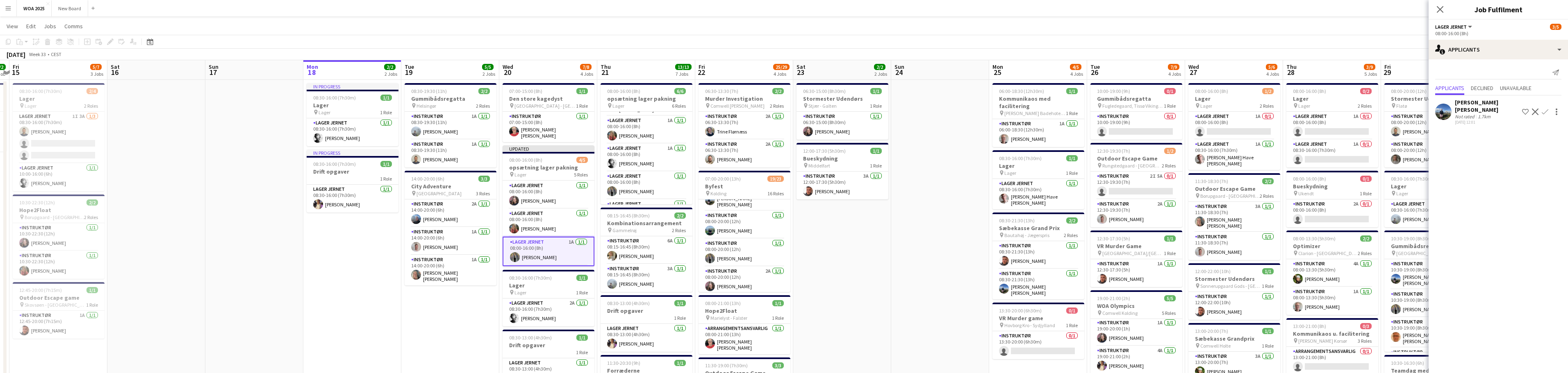
scroll to position [12, 0]
click at [1440, 8] on icon "Close pop-in" at bounding box center [1440, 9] width 8 height 8
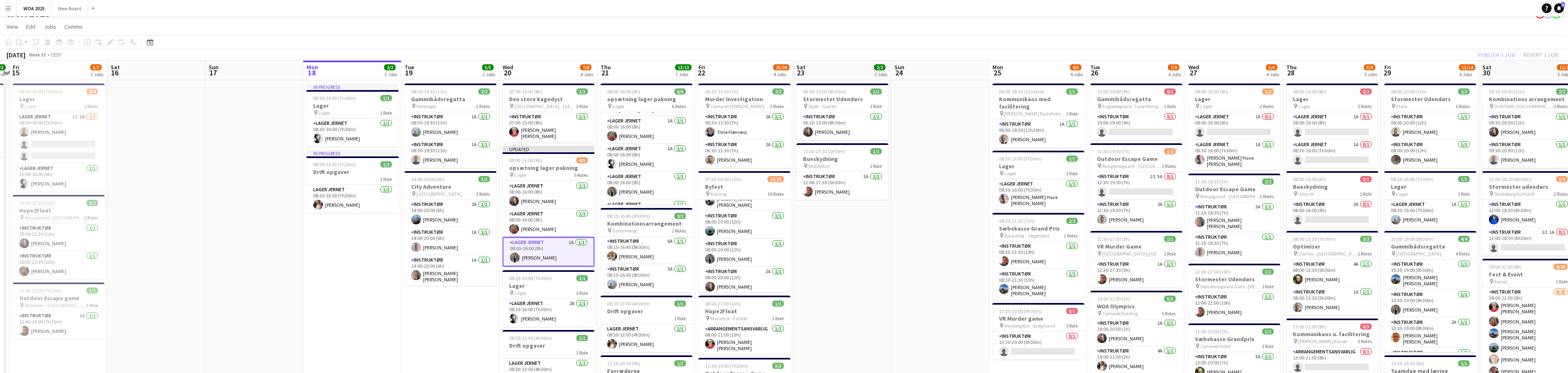
click at [1499, 54] on div "Publish 1 job Revert 1 job" at bounding box center [1518, 54] width 100 height 10
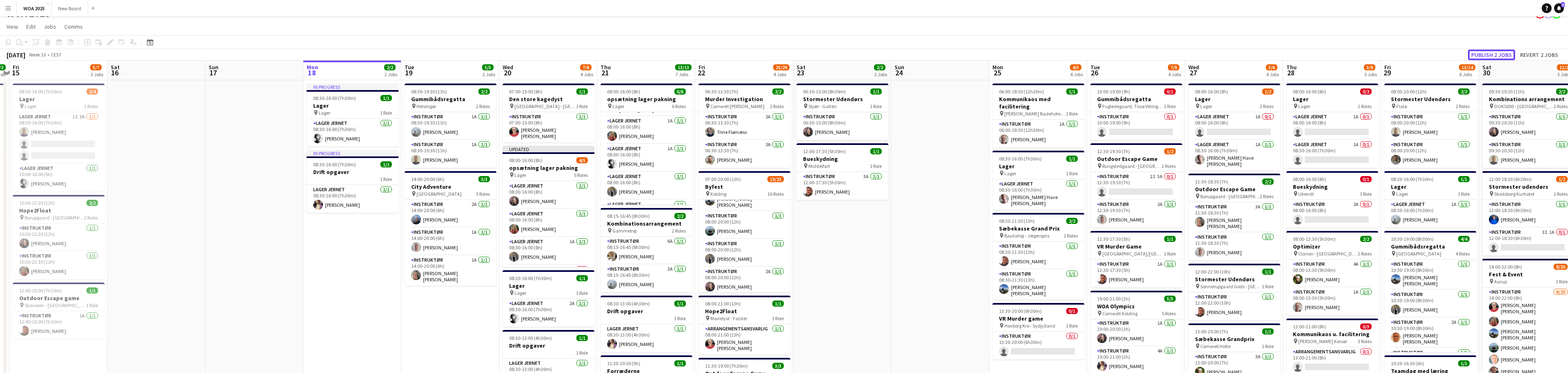
click at [1499, 54] on button "Publish 2 jobs" at bounding box center [1491, 54] width 47 height 10
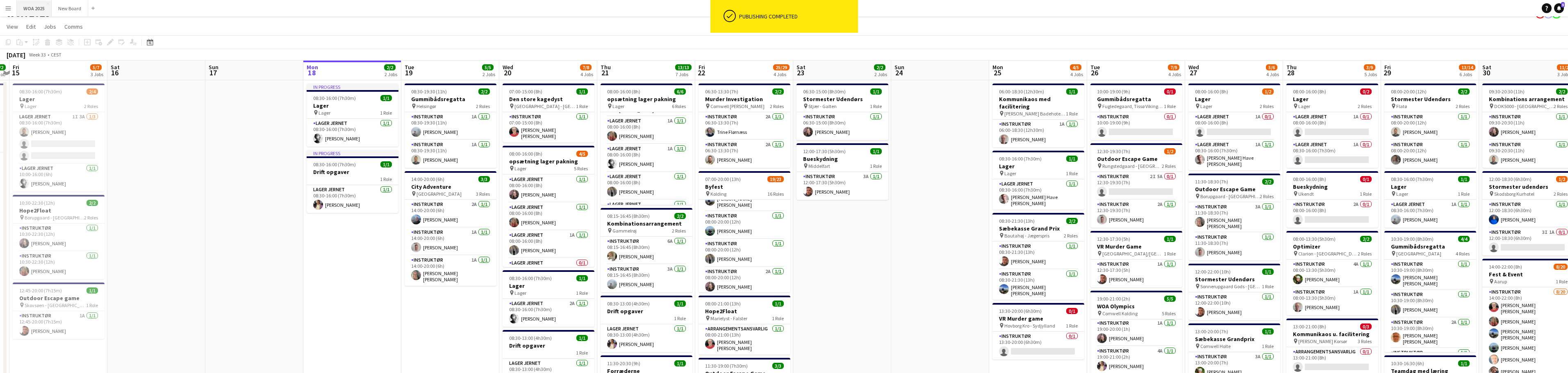
click at [28, 7] on button "WOA 2025 Close" at bounding box center [34, 9] width 35 height 16
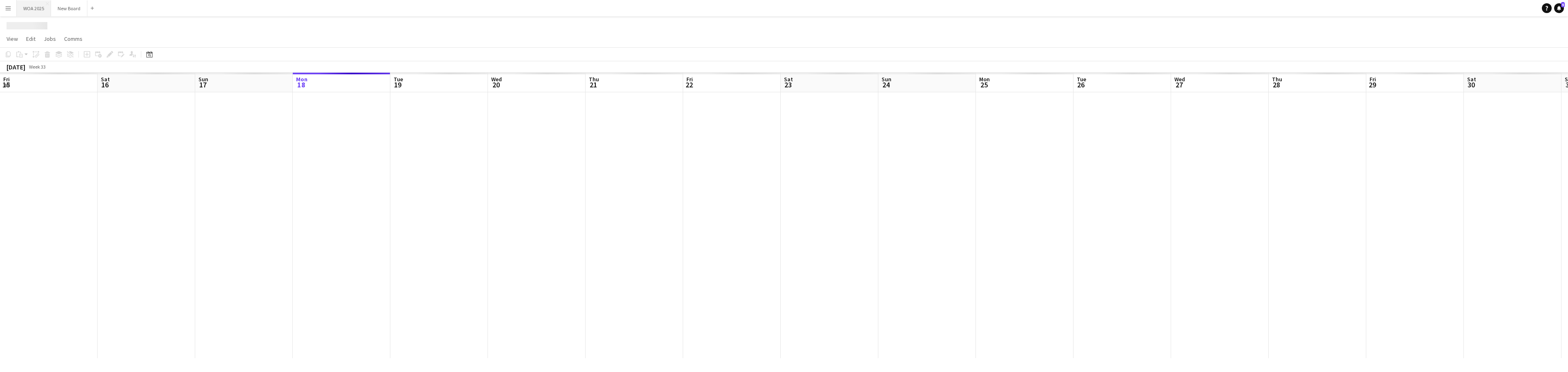
scroll to position [0, 195]
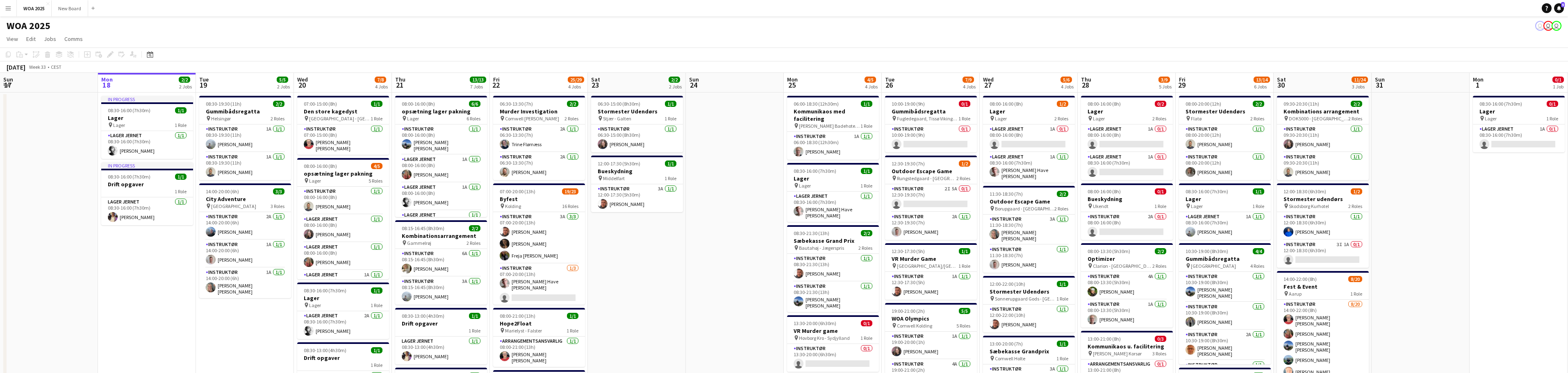
click at [7, 12] on button "Menu" at bounding box center [8, 8] width 16 height 16
click at [119, 45] on link "My Workforce" at bounding box center [124, 45] width 82 height 16
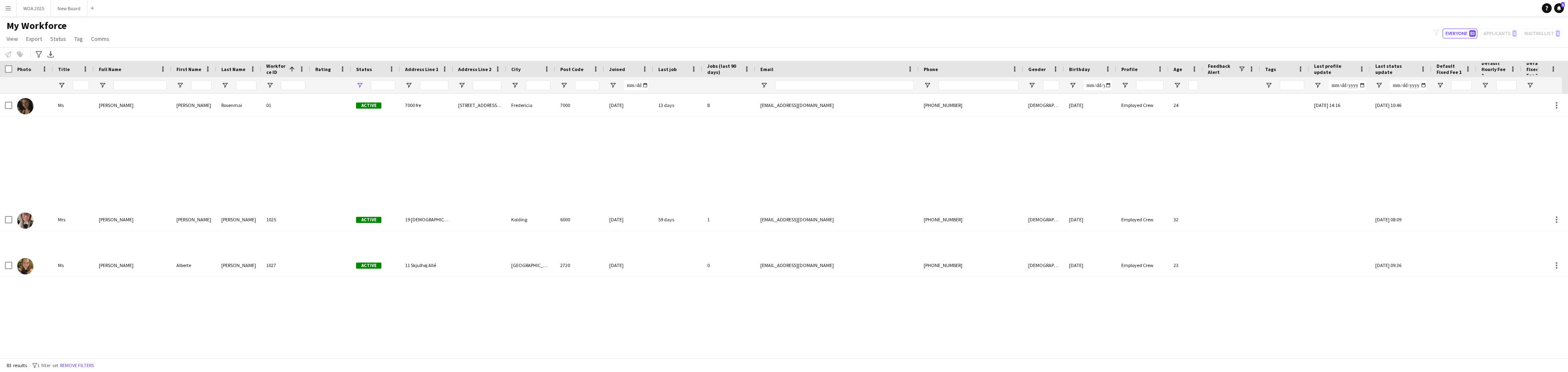
type input "**********"
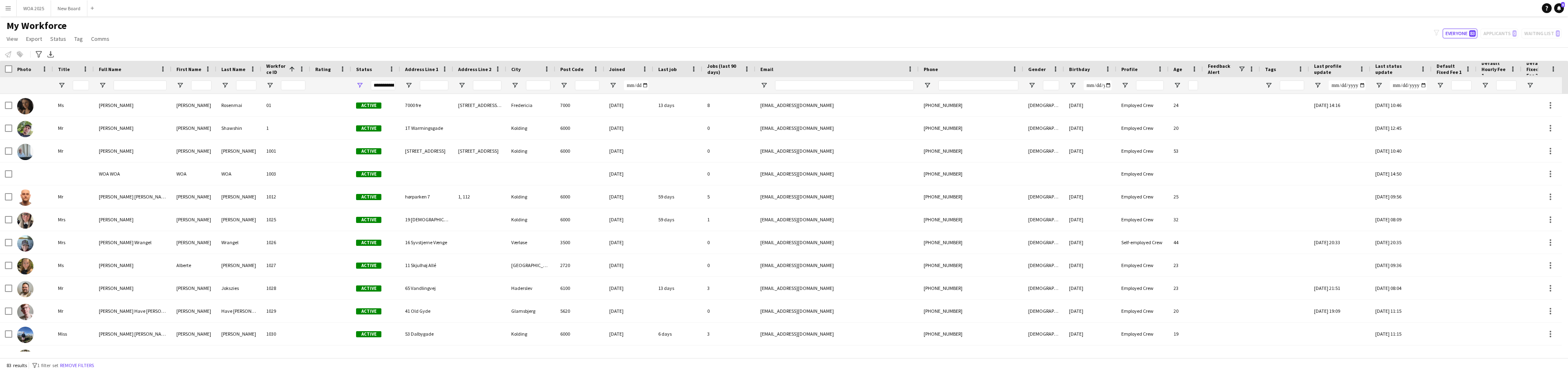
click at [6, 10] on app-icon "Menu" at bounding box center [8, 8] width 7 height 7
click at [23, 5] on button "WOA 2025 Close" at bounding box center [34, 9] width 34 height 16
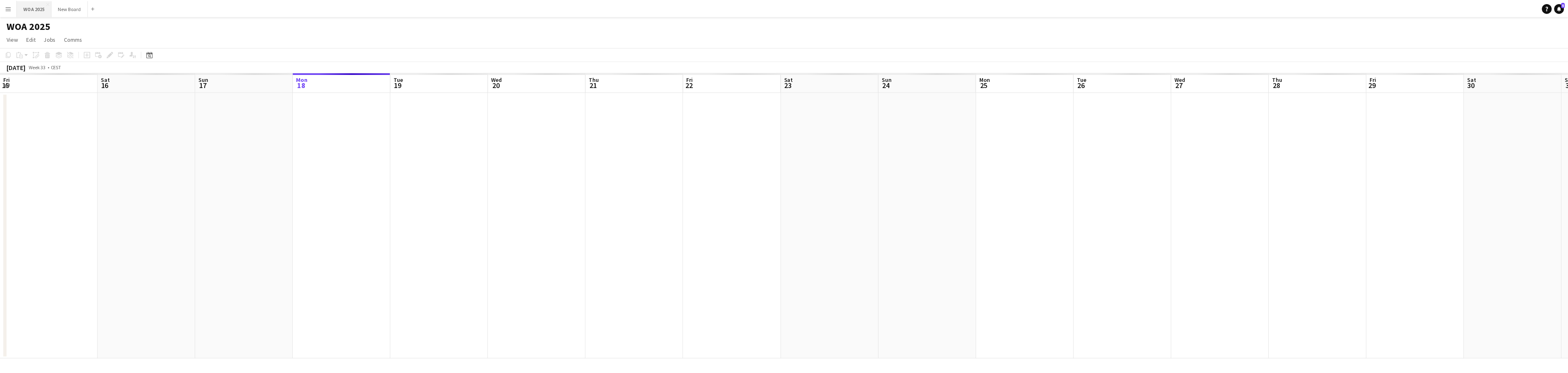
scroll to position [0, 196]
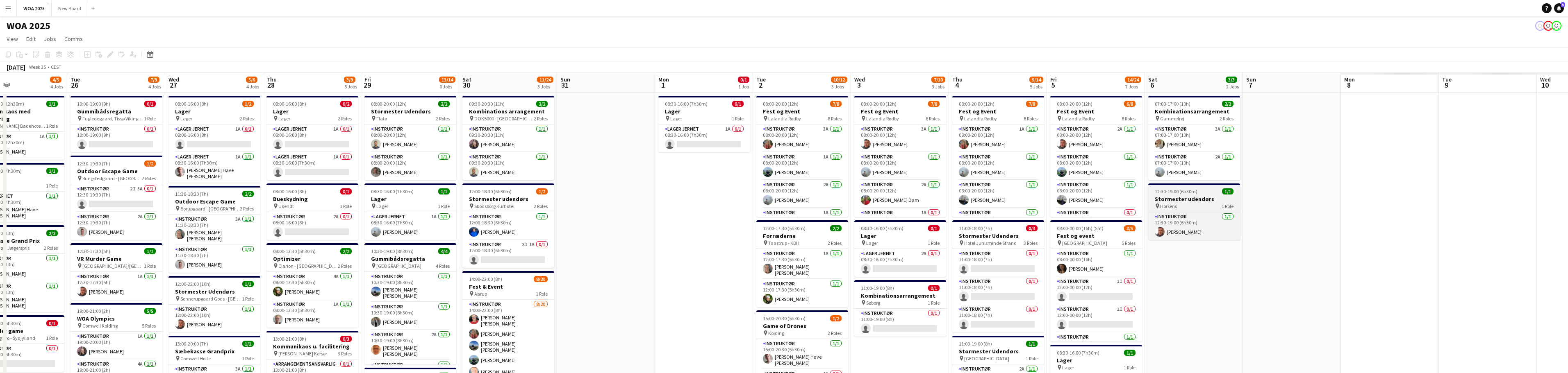
drag, startPoint x: 1501, startPoint y: 263, endPoint x: 1163, endPoint y: 206, distance: 342.8
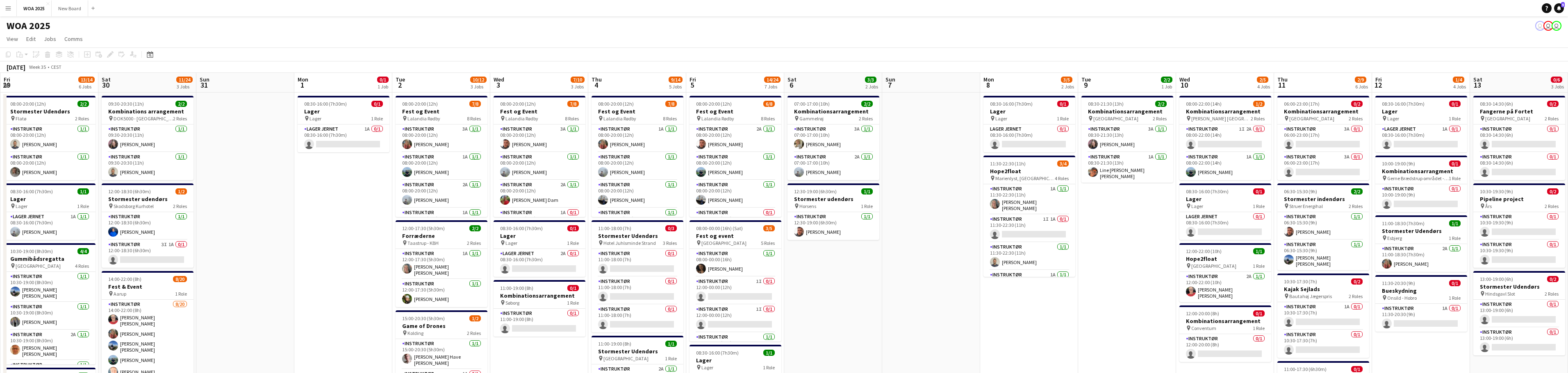
drag, startPoint x: 1425, startPoint y: 278, endPoint x: 662, endPoint y: 211, distance: 765.9
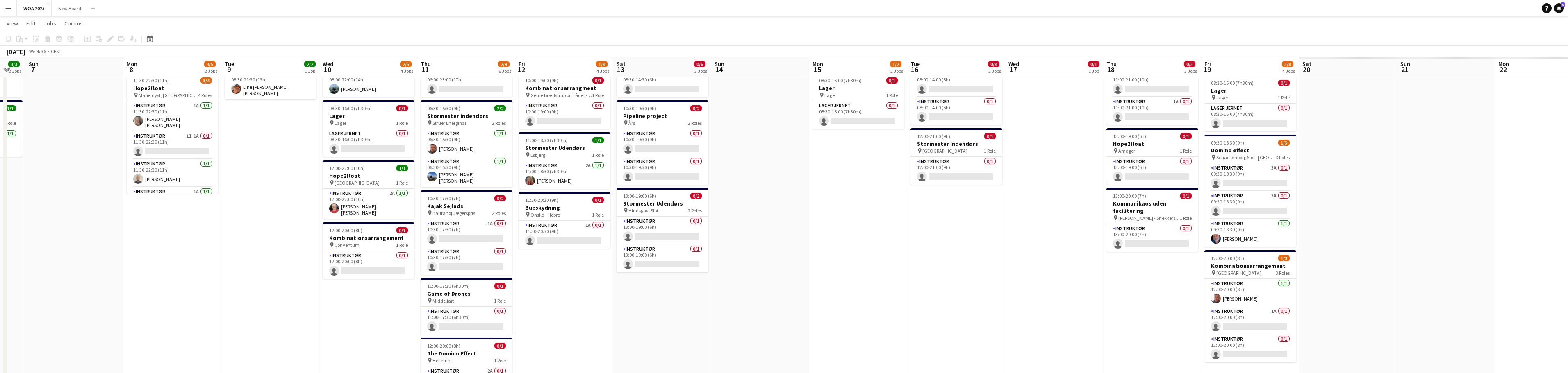
scroll to position [0, 358]
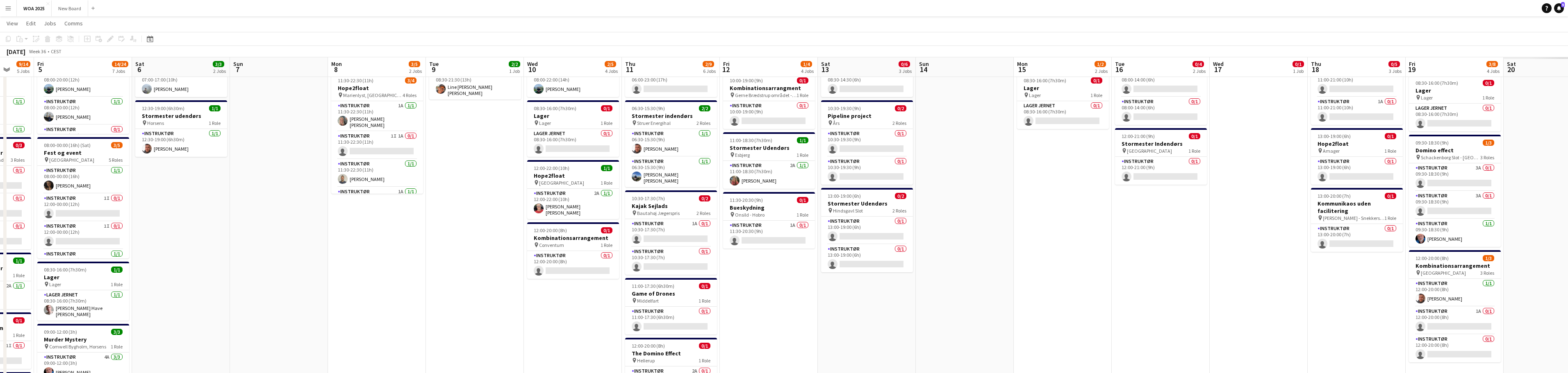
drag, startPoint x: 1358, startPoint y: 258, endPoint x: 791, endPoint y: 269, distance: 567.1
click at [791, 269] on app-calendar-viewport "Mon 1 0/1 1 Job Tue 2 10/12 3 Jobs Wed 3 7/10 3 Jobs Thu 4 9/14 5 Jobs Fri 5 14…" at bounding box center [784, 306] width 1568 height 715
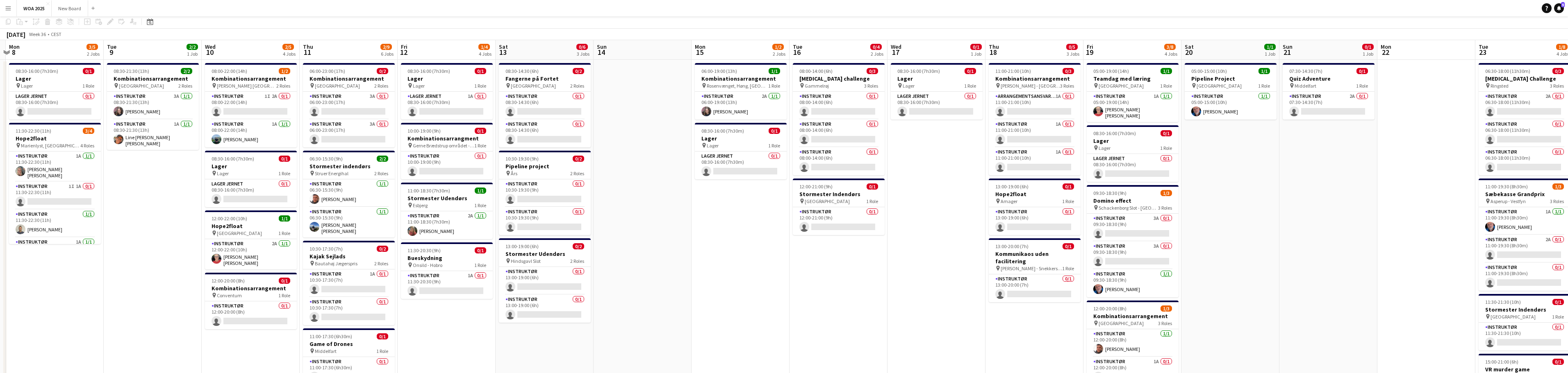
scroll to position [0, 0]
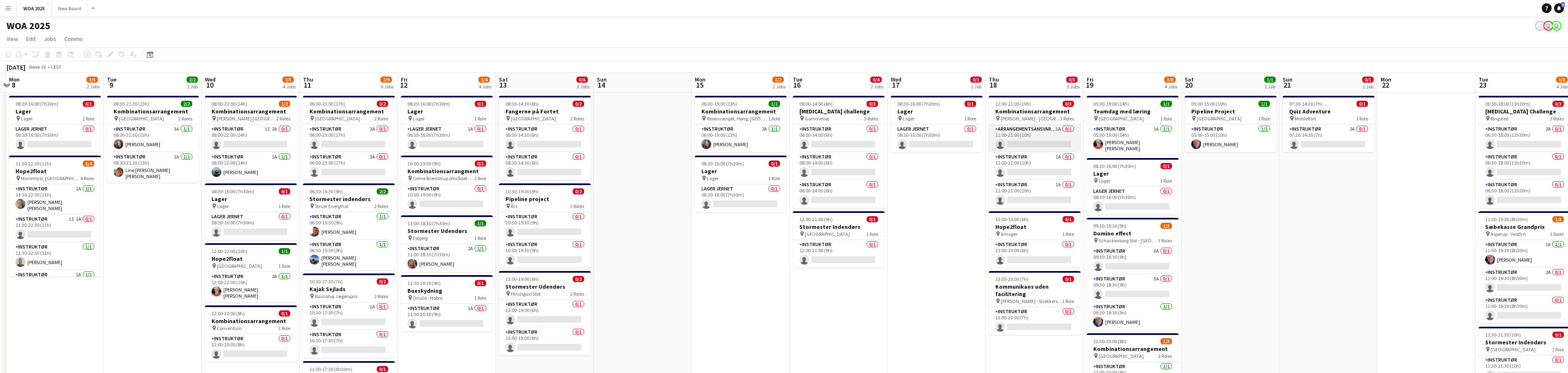
click at [1053, 133] on app-card-role "Arrangementsansvarlig 1A 0/1 11:00-21:00 (10h) single-neutral-actions" at bounding box center [1035, 139] width 92 height 28
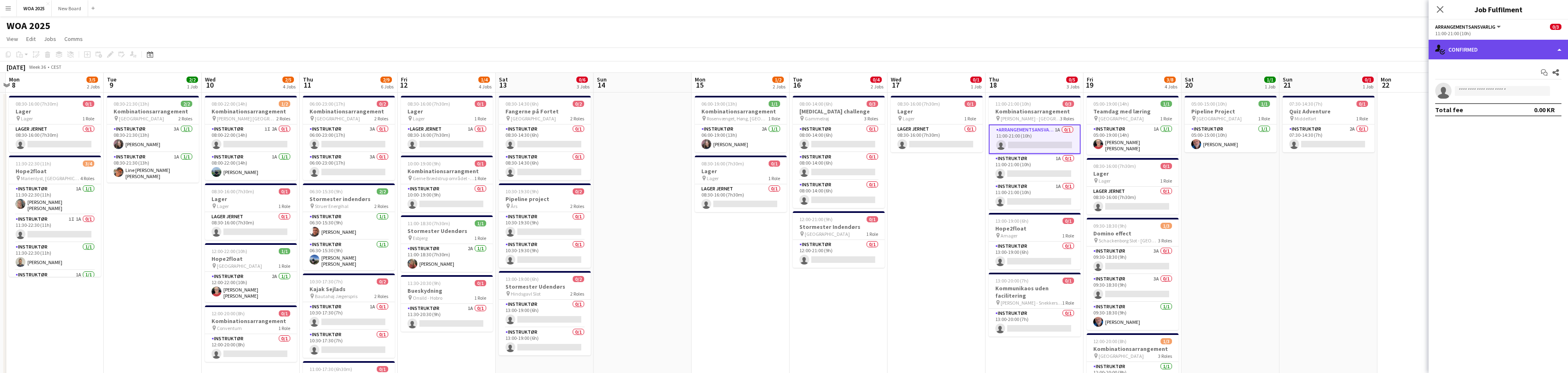
click at [1508, 53] on div "single-neutral-actions-check-2 Confirmed" at bounding box center [1498, 49] width 139 height 20
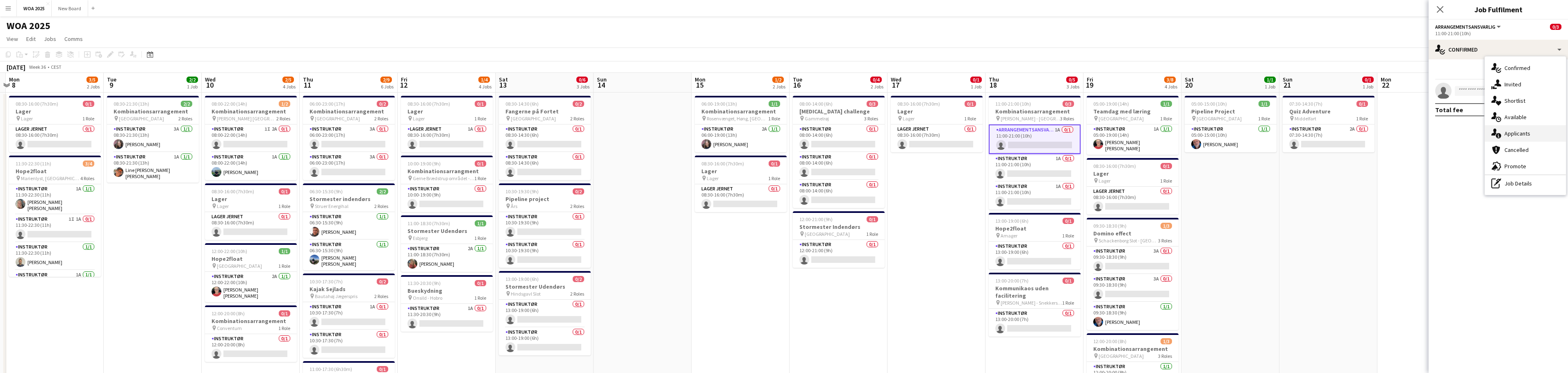
click at [1551, 128] on div "single-neutral-actions-information Applicants" at bounding box center [1525, 133] width 81 height 16
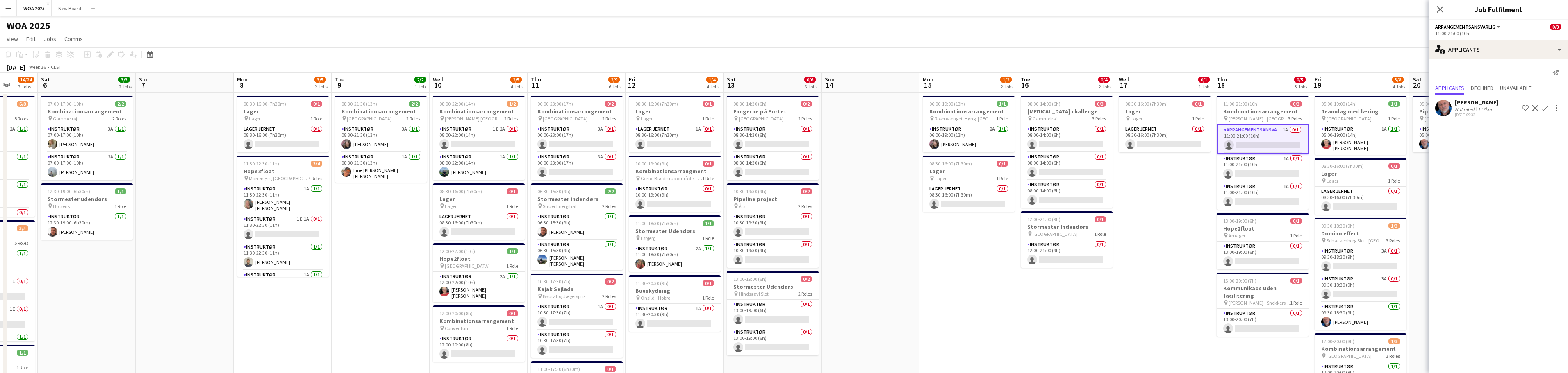
drag, startPoint x: 752, startPoint y: 284, endPoint x: 1500, endPoint y: 218, distance: 750.9
click at [1503, 221] on body "Menu Boards Boards Boards All jobs Status Workforce Workforce My Workforce Recr…" at bounding box center [784, 374] width 1568 height 748
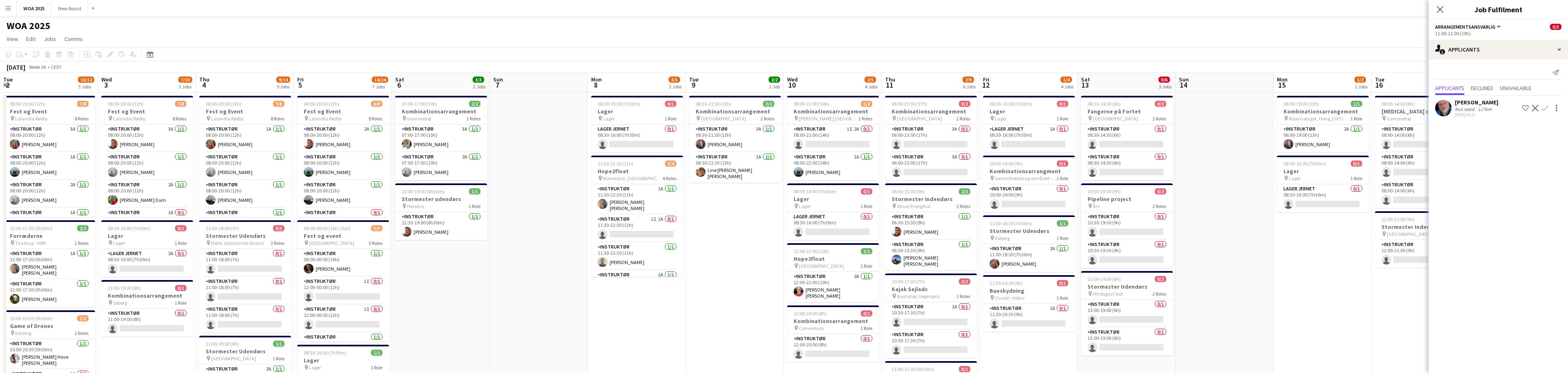
drag, startPoint x: 412, startPoint y: 271, endPoint x: 1573, endPoint y: 201, distance: 1163.1
click at [1568, 202] on html "Menu Boards Boards Boards All jobs Status Workforce Workforce My Workforce Recr…" at bounding box center [784, 374] width 1568 height 748
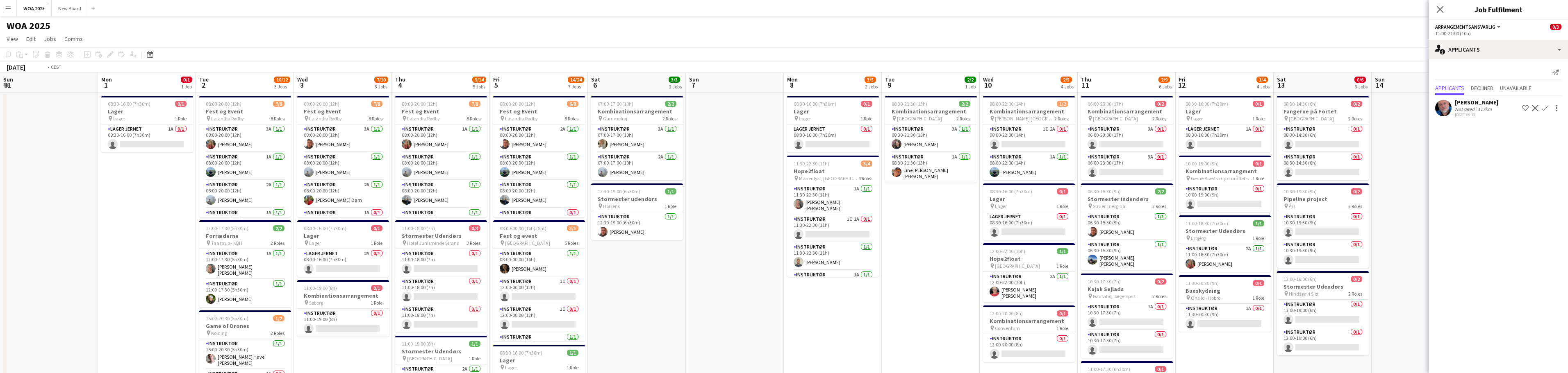
drag, startPoint x: 795, startPoint y: 275, endPoint x: 1398, endPoint y: 256, distance: 603.3
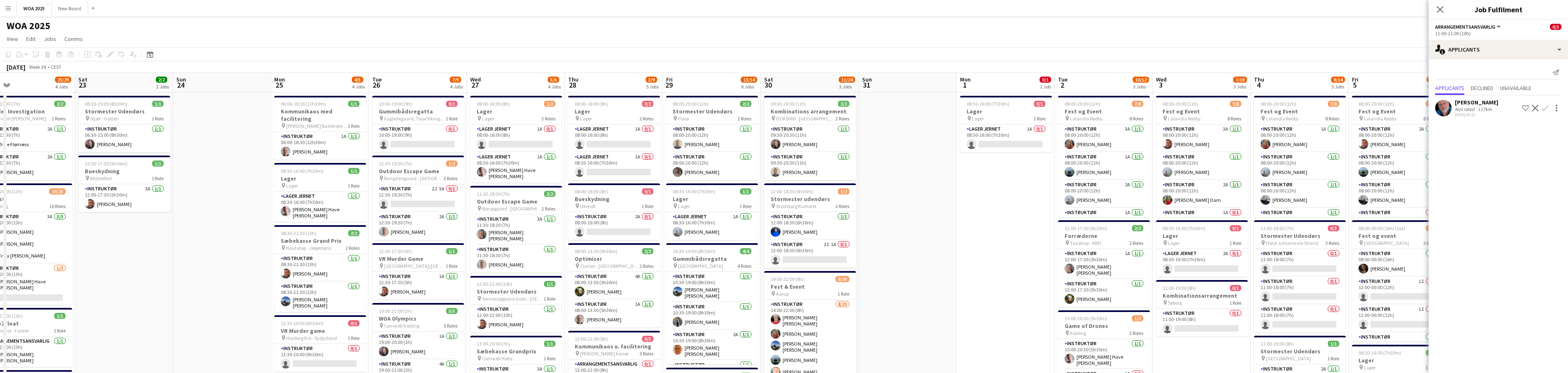
drag, startPoint x: 627, startPoint y: 274, endPoint x: 943, endPoint y: 222, distance: 320.2
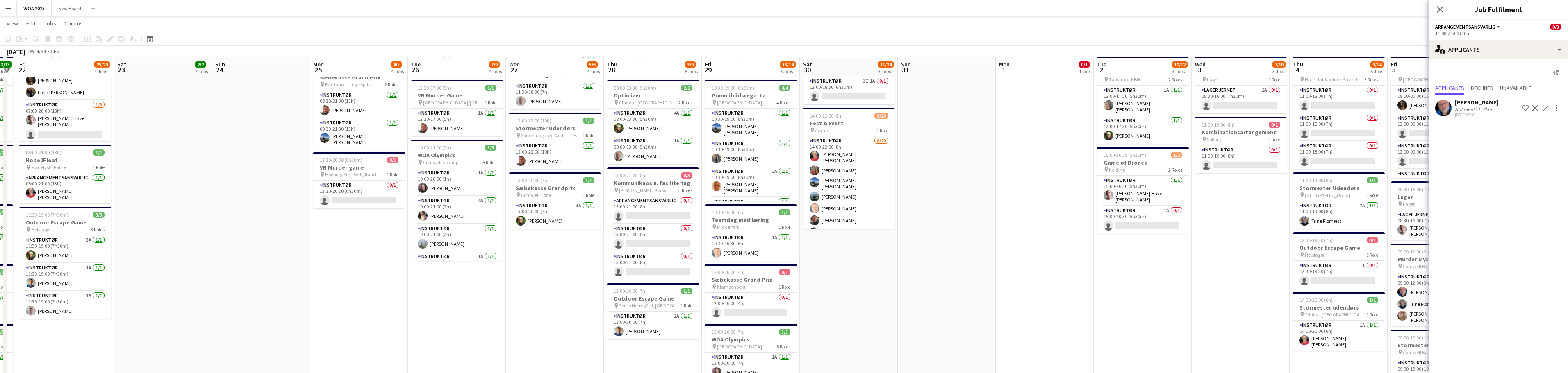
scroll to position [163, 0]
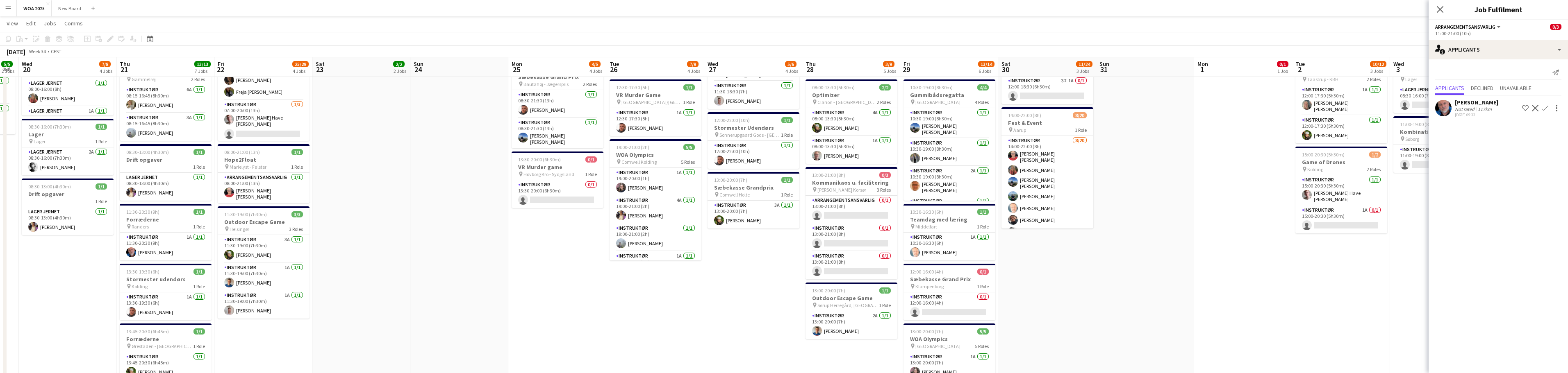
drag, startPoint x: 1017, startPoint y: 242, endPoint x: 1201, endPoint y: 198, distance: 189.2
click at [1234, 196] on app-calendar-viewport "Sun 17 Mon 18 2/2 2 Jobs Tue 19 5/5 2 Jobs Wed 20 7/8 4 Jobs Thu 21 13/13 7 Job…" at bounding box center [784, 226] width 1568 height 715
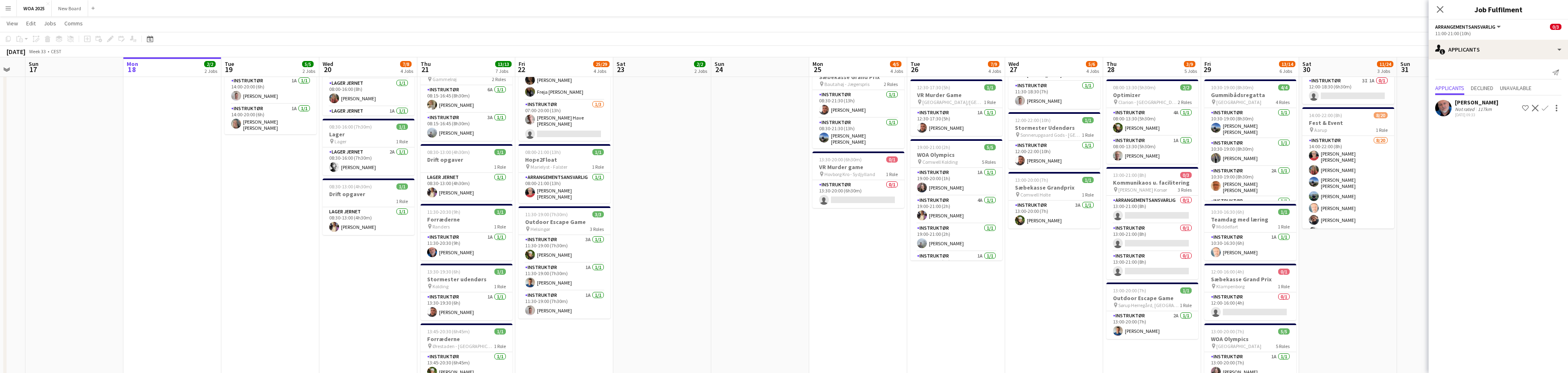
scroll to position [0, 207]
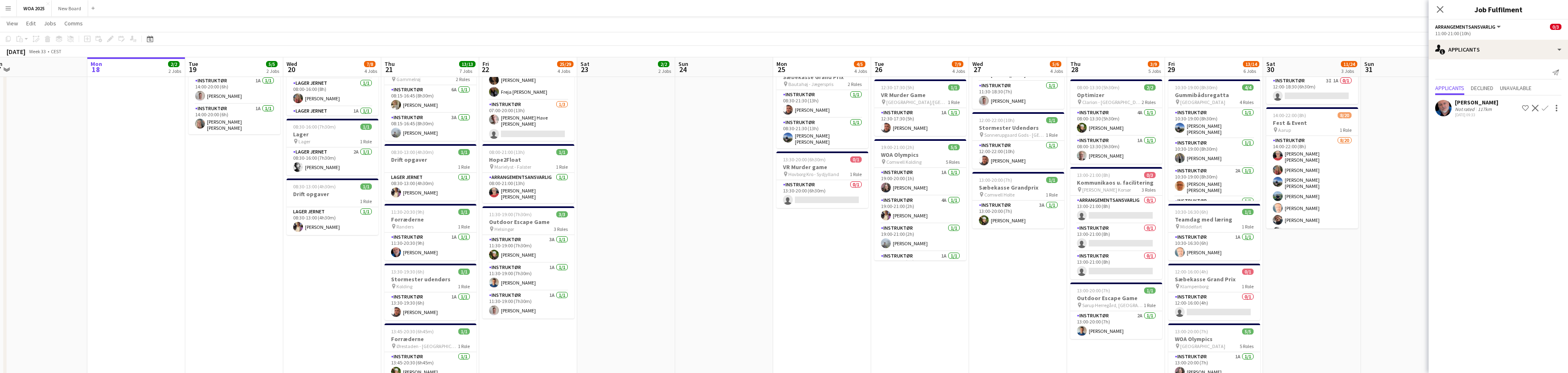
click at [630, 239] on app-calendar-viewport "Fri 15 5/7 3 Jobs Sat 16 Sun 17 Mon 18 2/2 2 Jobs Tue 19 5/5 2 Jobs Wed 20 7/8 …" at bounding box center [784, 226] width 1568 height 715
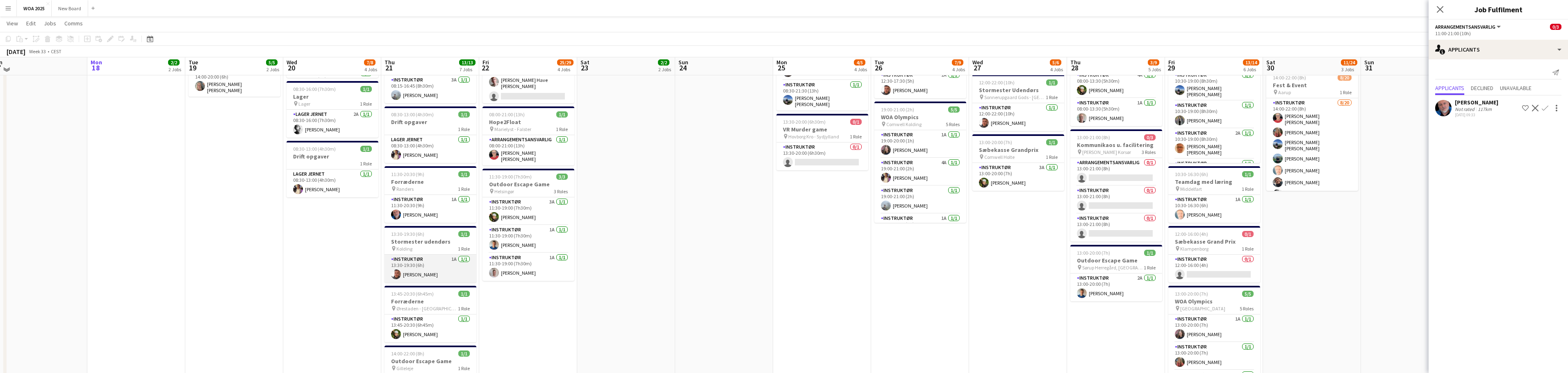
click at [442, 266] on app-card-role "Instruktør 1A [DATE] 13:30-19:30 (6h) [PERSON_NAME]" at bounding box center [430, 269] width 92 height 28
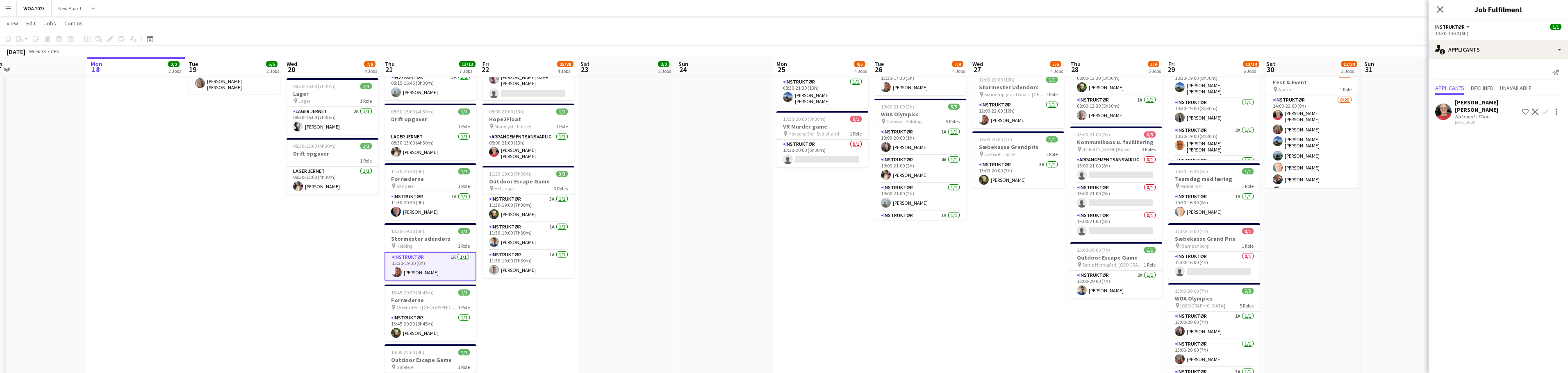
scroll to position [204, 0]
click at [434, 200] on app-card-role "Instruktør 1A [DATE] 11:30-20:30 (9h) [PERSON_NAME]" at bounding box center [430, 206] width 92 height 28
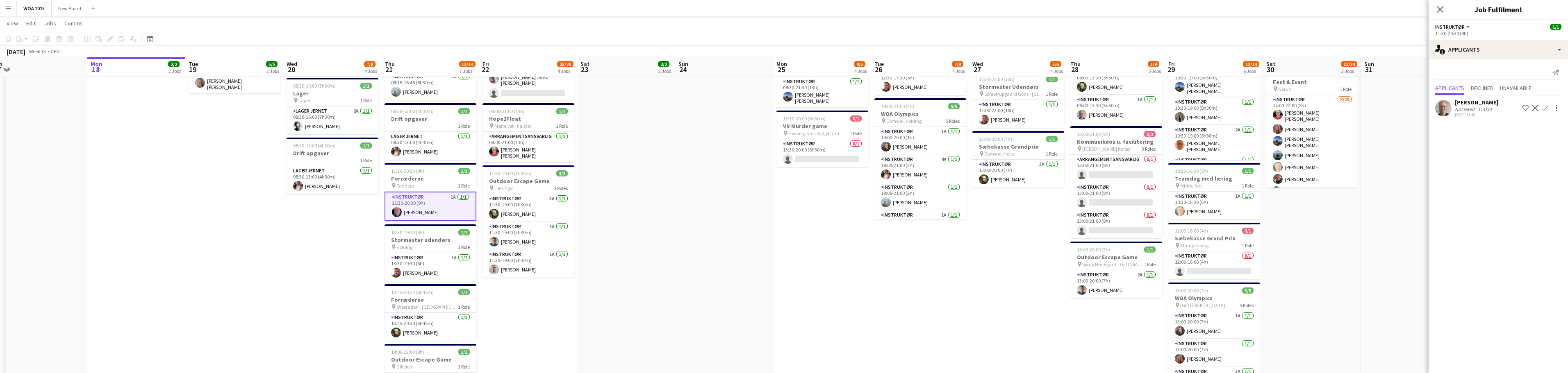
click at [1534, 108] on app-icon "Decline" at bounding box center [1535, 108] width 7 height 7
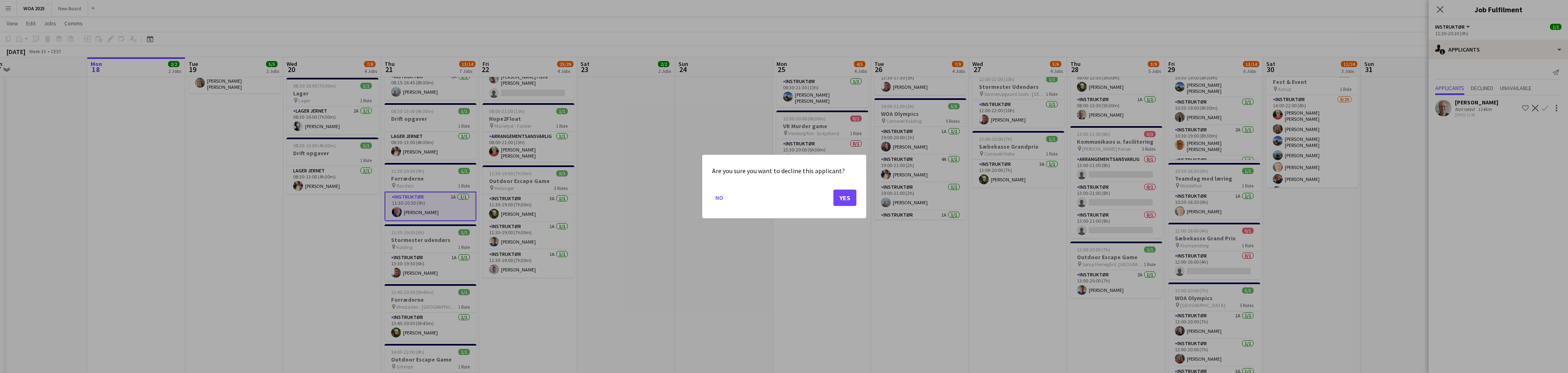
scroll to position [0, 0]
drag, startPoint x: 727, startPoint y: 198, endPoint x: 718, endPoint y: 200, distance: 9.2
click at [721, 199] on mat-dialog-actions "No Yes" at bounding box center [784, 201] width 144 height 35
click at [718, 200] on button "No" at bounding box center [719, 197] width 14 height 13
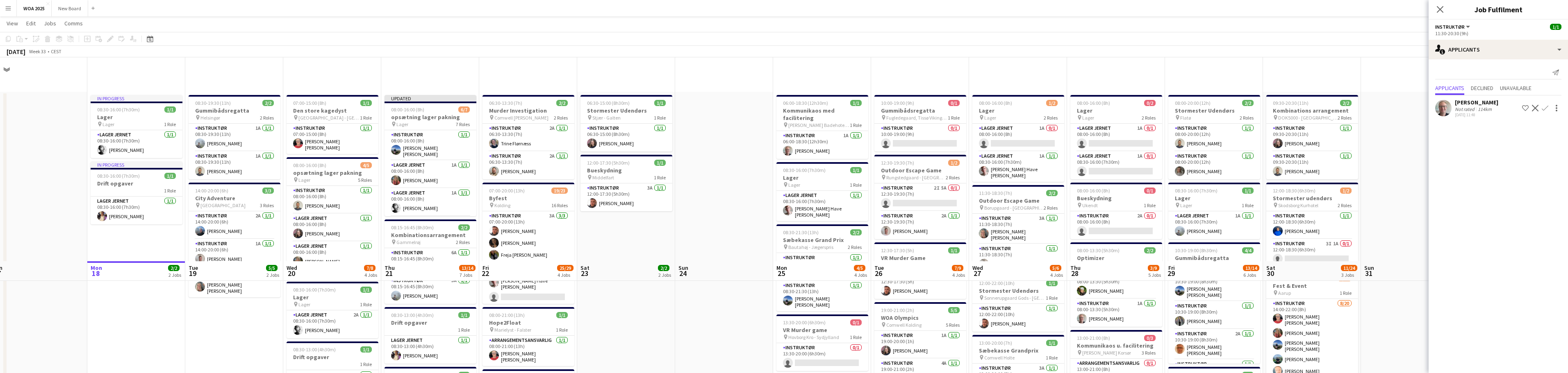
scroll to position [204, 0]
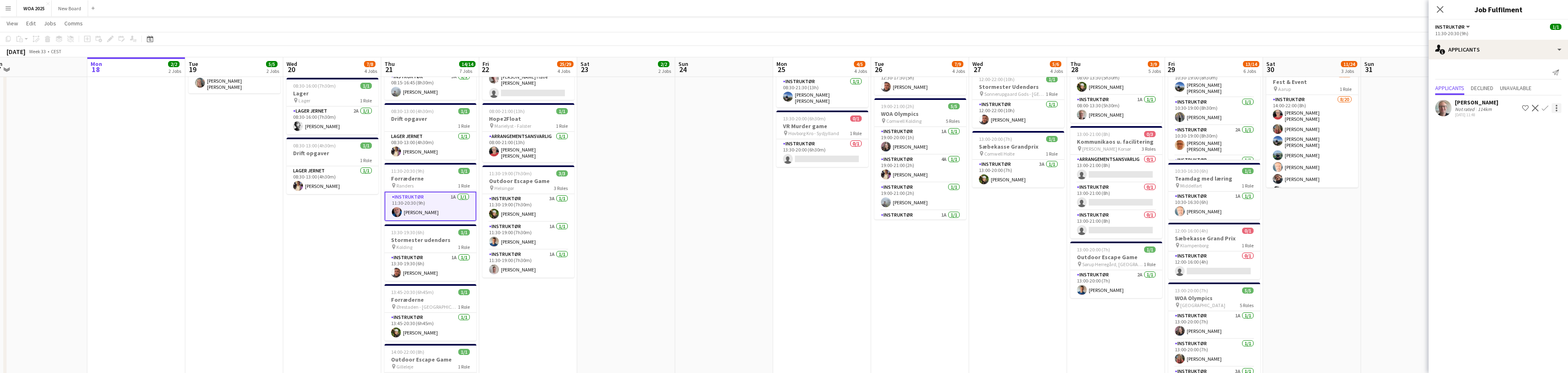
click at [1555, 106] on div at bounding box center [1556, 108] width 10 height 10
click at [1476, 217] on div at bounding box center [784, 186] width 1568 height 373
click at [1218, 183] on div "pin Middelfart 1 Role" at bounding box center [1214, 186] width 92 height 7
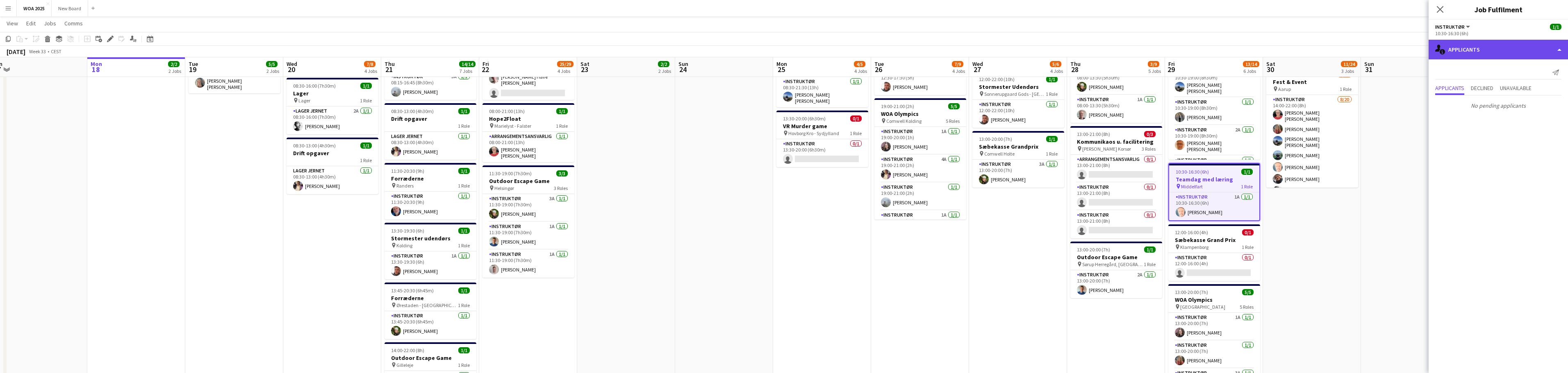
click at [1551, 49] on div "single-neutral-actions-information Applicants" at bounding box center [1498, 49] width 139 height 20
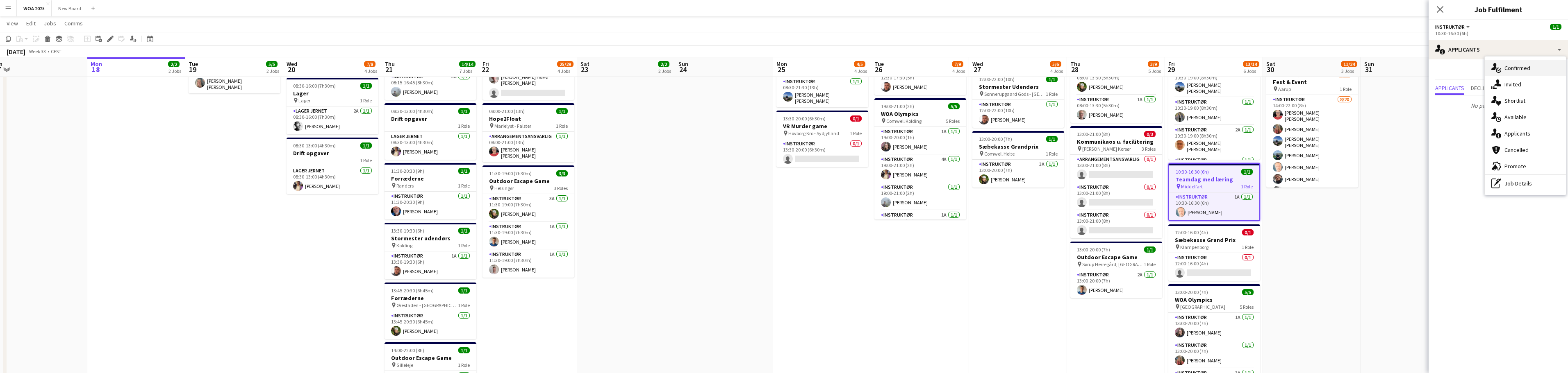
click at [1536, 69] on div "single-neutral-actions-check-2 Confirmed" at bounding box center [1525, 68] width 81 height 16
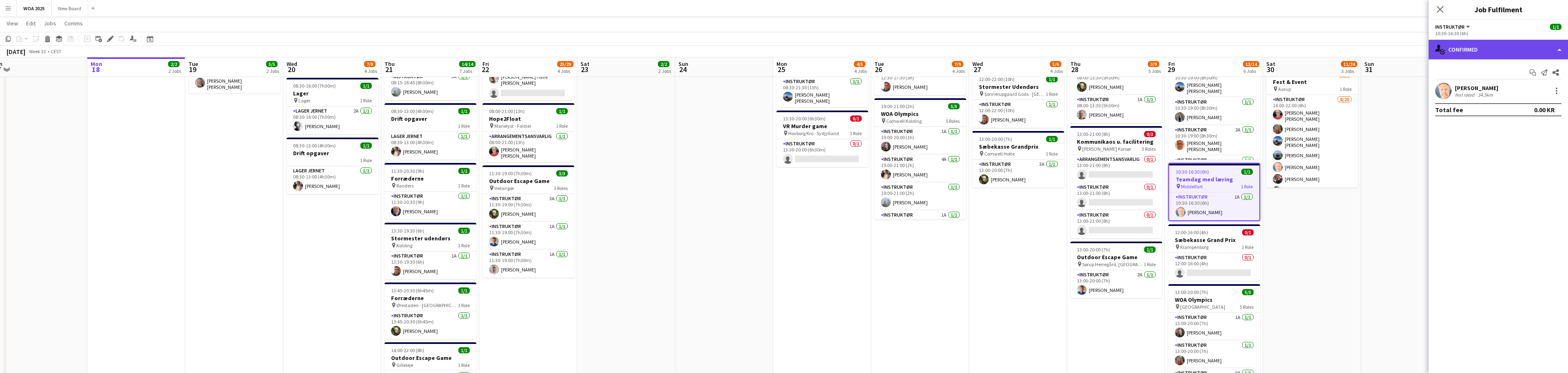
click at [1552, 51] on div "single-neutral-actions-check-2 Confirmed" at bounding box center [1498, 49] width 139 height 20
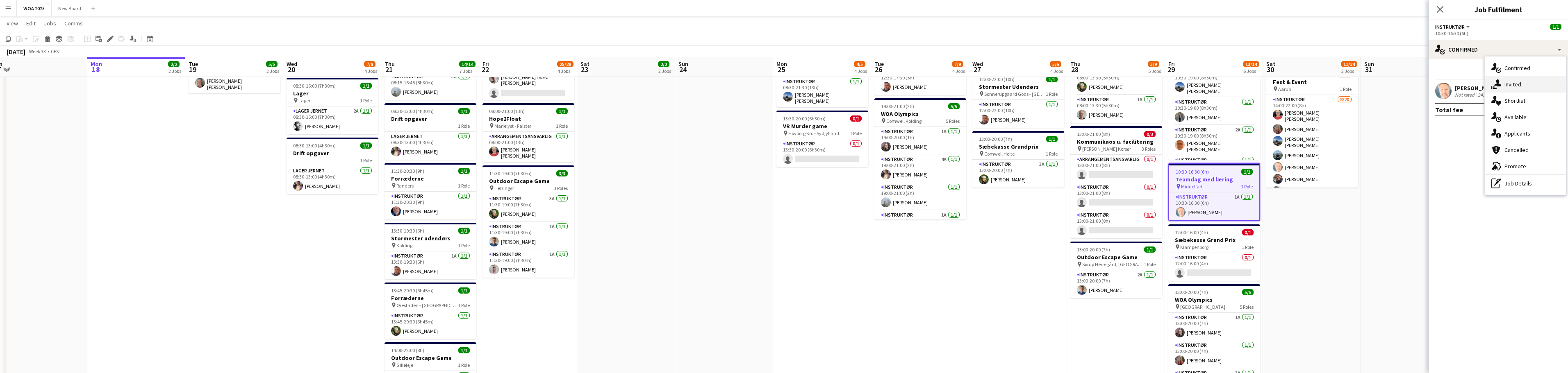
click at [1546, 82] on div "single-neutral-actions-share-1 Invited" at bounding box center [1525, 84] width 81 height 16
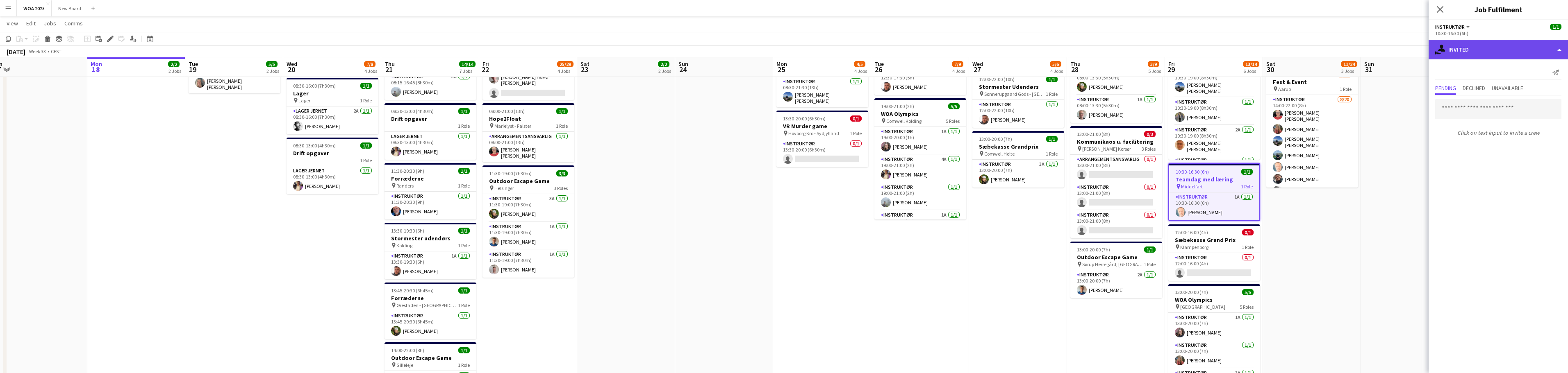
click at [1520, 52] on div "single-neutral-actions-share-1 Invited" at bounding box center [1498, 49] width 139 height 20
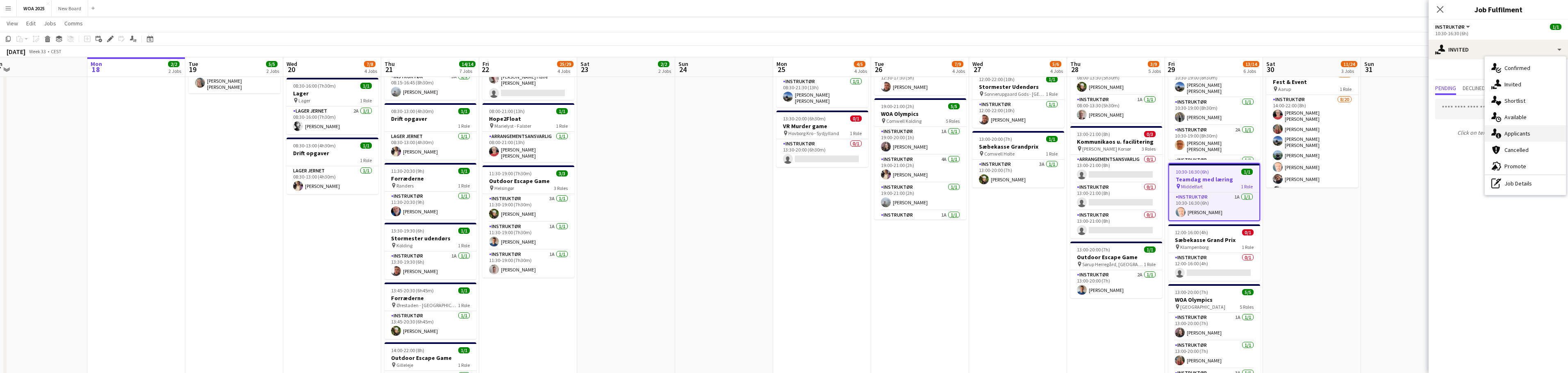
click at [1521, 131] on div "single-neutral-actions-information Applicants" at bounding box center [1525, 133] width 81 height 16
click at [1521, 90] on span "Unavailable" at bounding box center [1516, 88] width 32 height 5
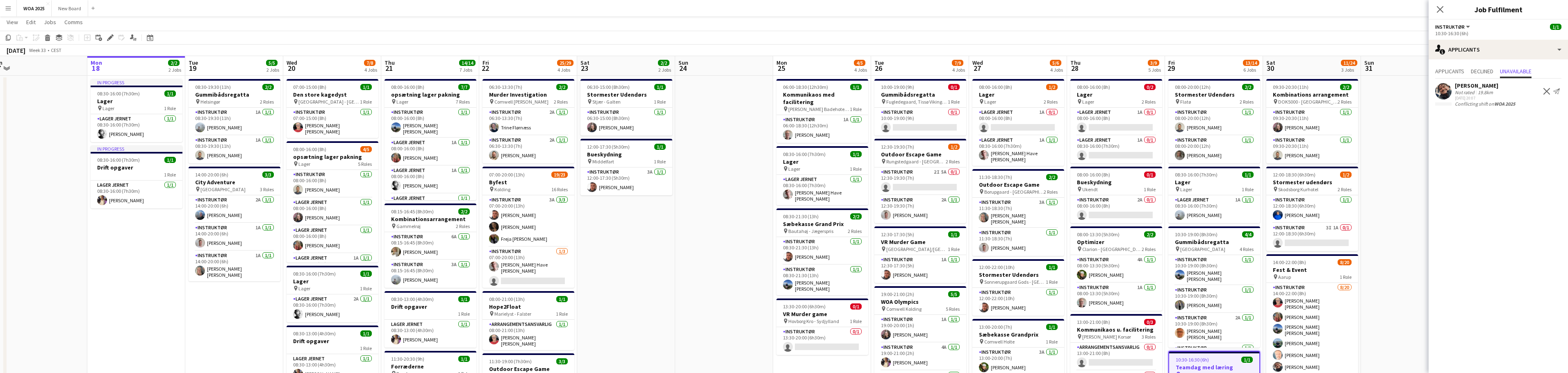
scroll to position [0, 0]
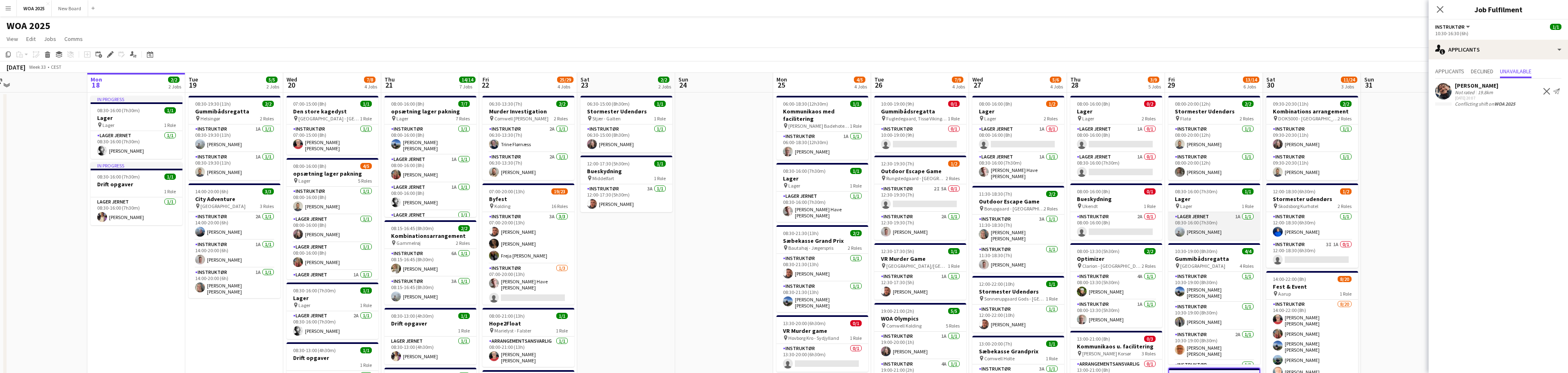
click at [1225, 225] on app-card-role "Lager Jernet 1A [DATE] 08:30-16:00 (7h30m) [PERSON_NAME]" at bounding box center [1214, 226] width 92 height 28
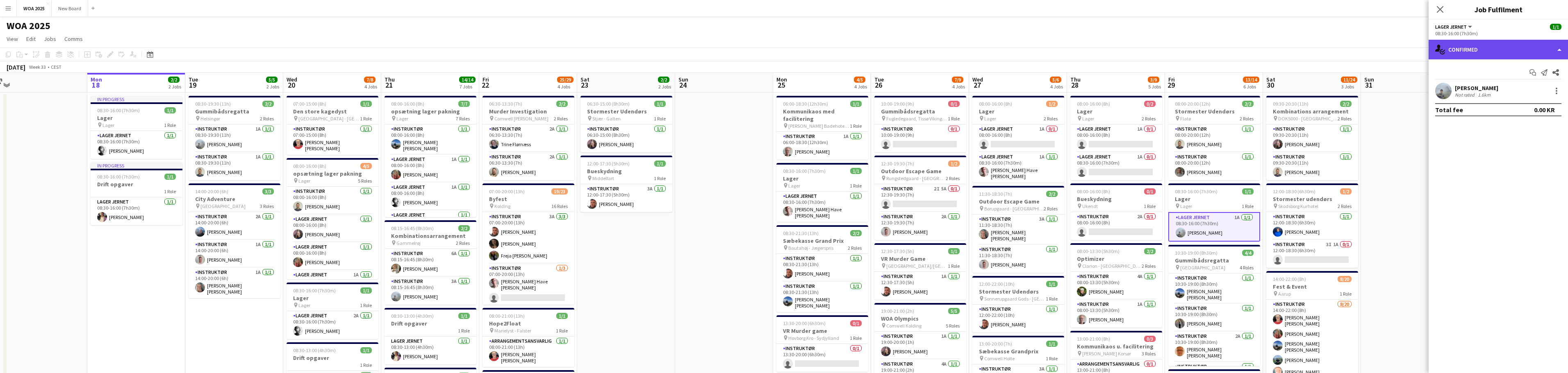
click at [1541, 52] on div "single-neutral-actions-check-2 Confirmed" at bounding box center [1498, 49] width 139 height 20
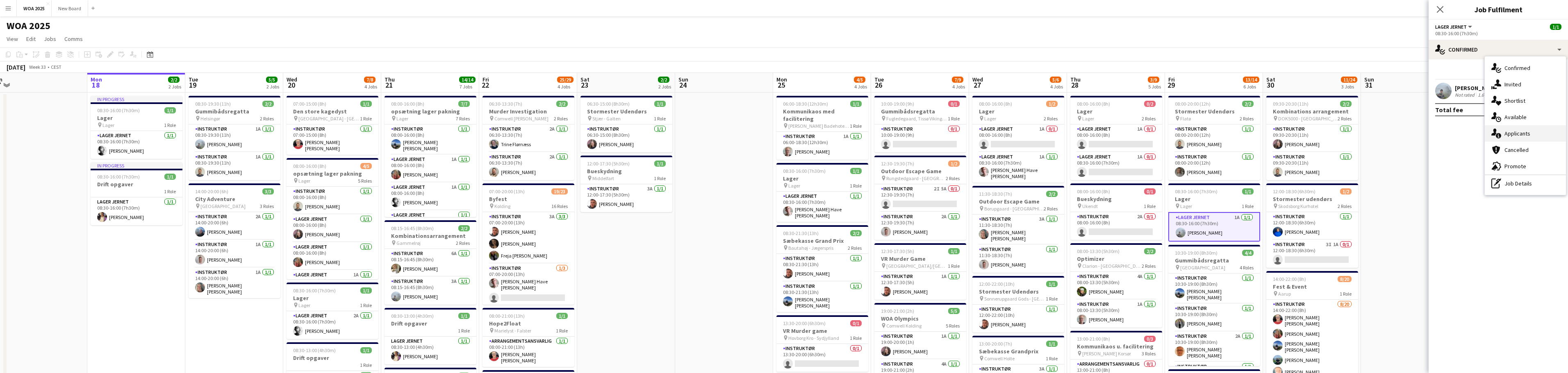
click at [1562, 135] on div "single-neutral-actions-information Applicants" at bounding box center [1525, 133] width 81 height 16
click at [1520, 74] on span "Unavailable" at bounding box center [1516, 71] width 32 height 5
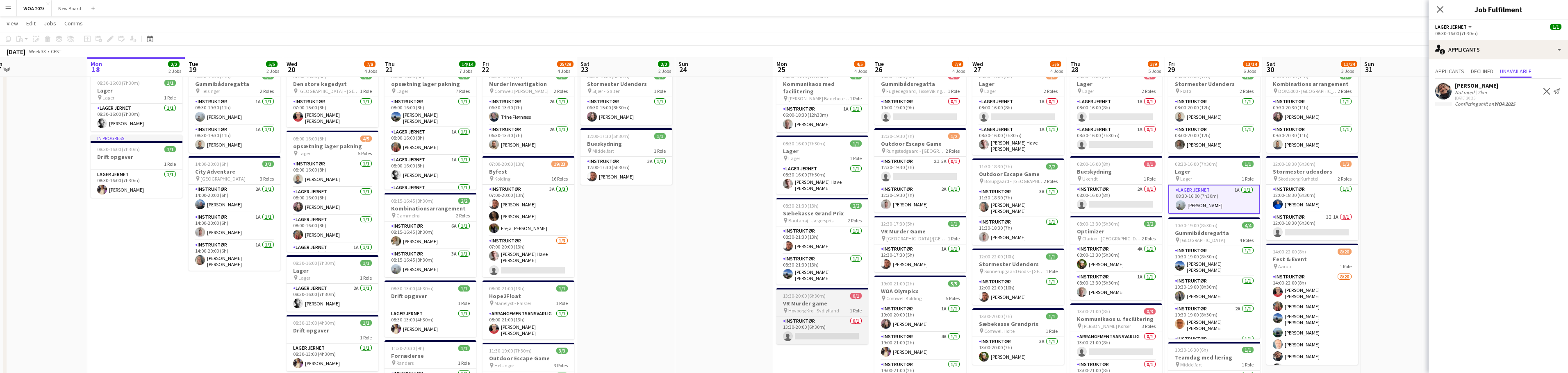
click at [830, 308] on span "Hovborg Kro - Sydjylland" at bounding box center [813, 311] width 51 height 6
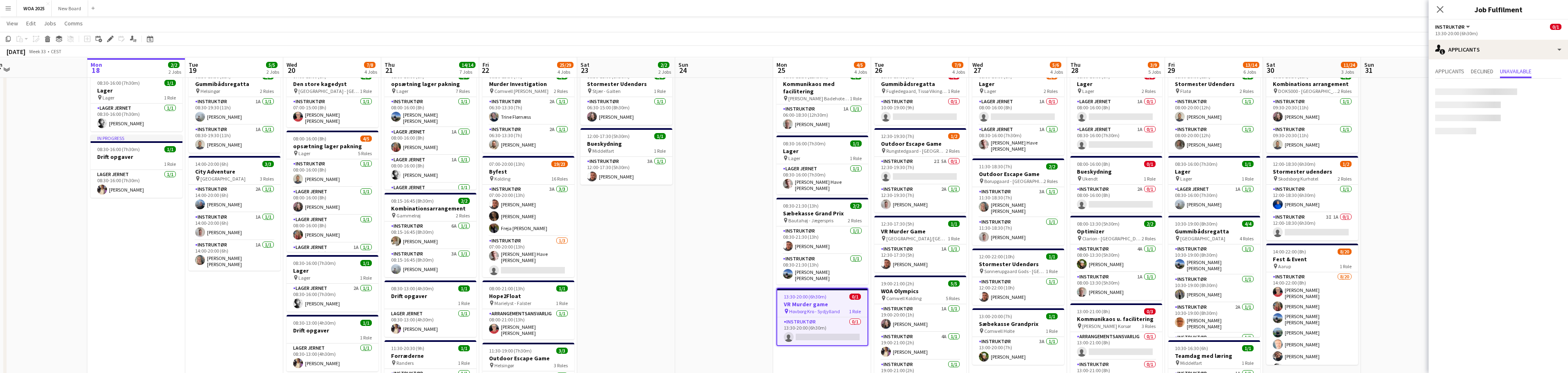
scroll to position [27, 0]
click at [1530, 53] on div "single-neutral-actions-information Applicants" at bounding box center [1498, 49] width 139 height 20
click at [1534, 85] on div "single-neutral-actions-share-1 Invited" at bounding box center [1525, 84] width 81 height 16
click at [1495, 92] on input "text" at bounding box center [1498, 92] width 126 height 21
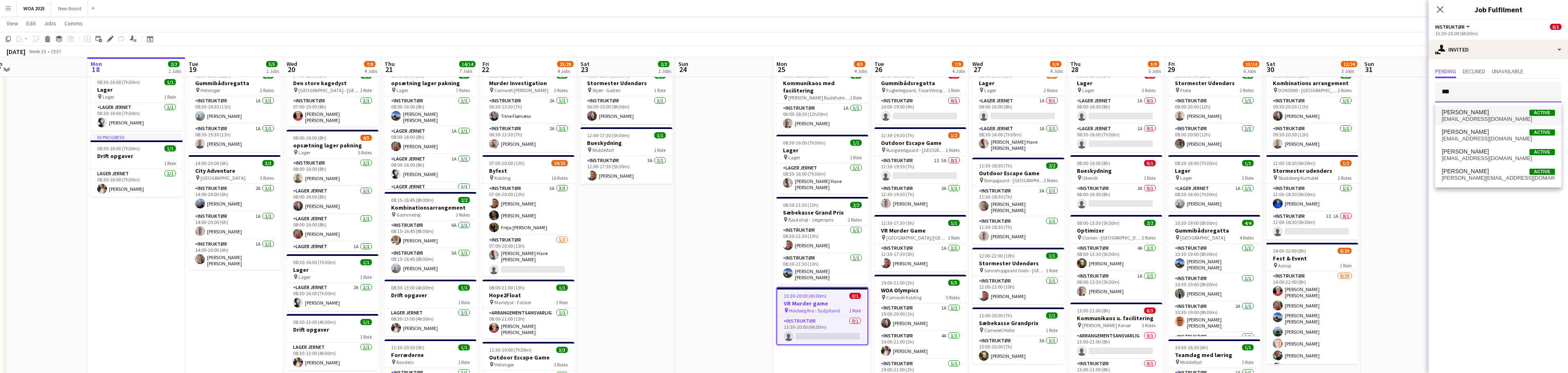
type input "***"
click at [1489, 114] on span "[PERSON_NAME]" at bounding box center [1465, 112] width 47 height 7
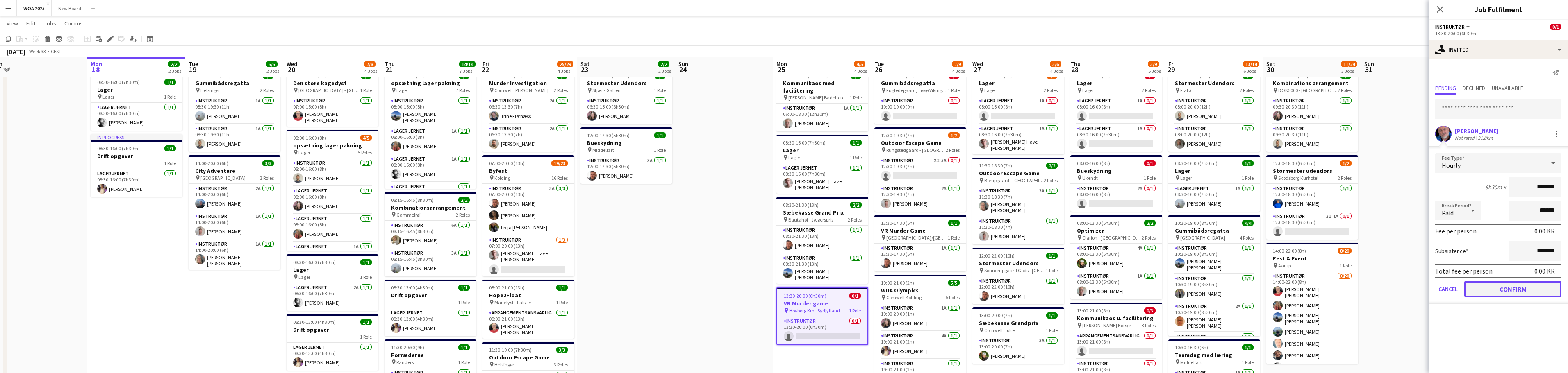
click at [1512, 289] on button "Confirm" at bounding box center [1512, 289] width 97 height 16
